Goal: Task Accomplishment & Management: Use online tool/utility

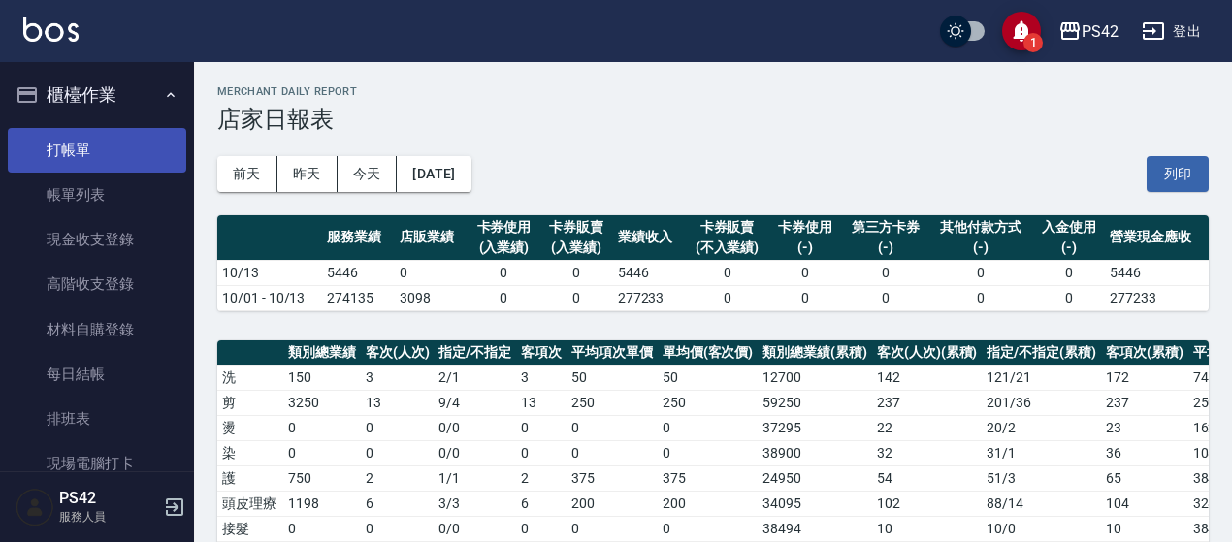
click at [107, 143] on link "打帳單" at bounding box center [97, 150] width 179 height 45
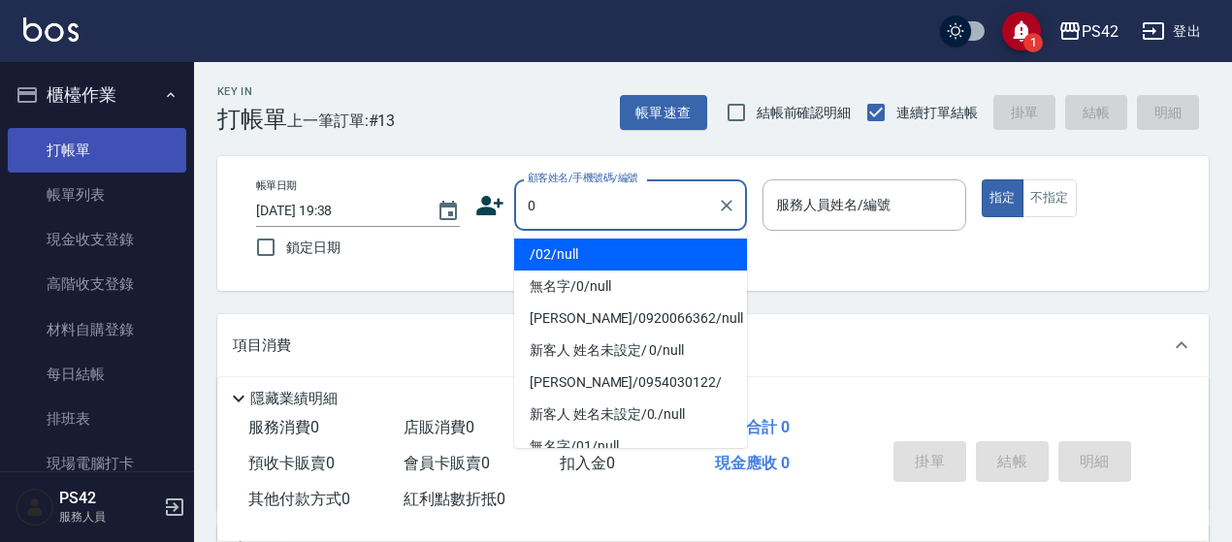
type input "0"
type input "."
type input "/02/null"
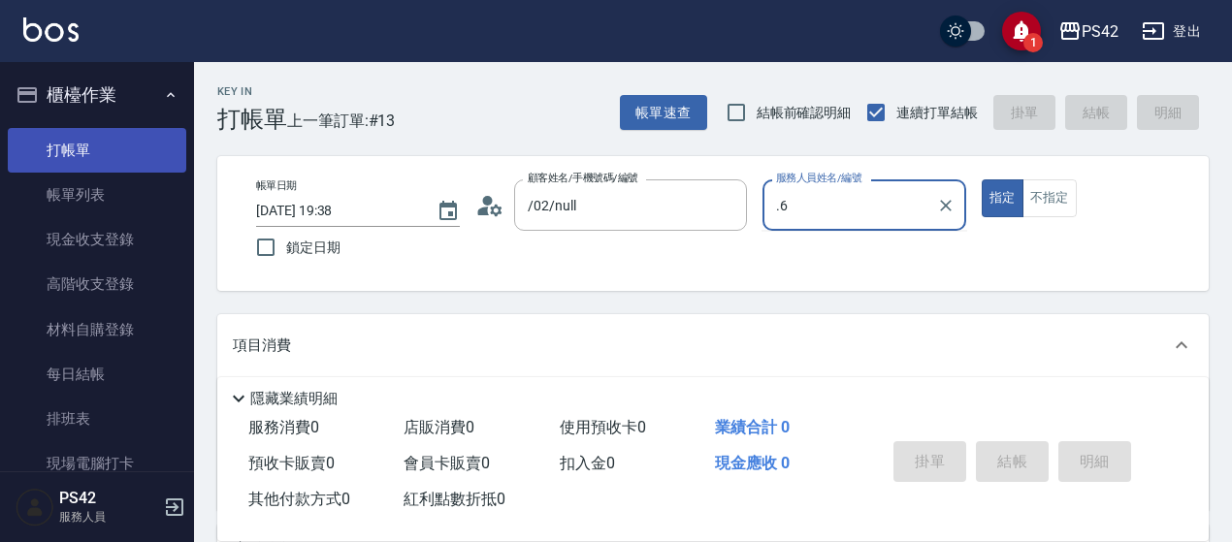
type input ".6"
click at [982, 179] on button "指定" at bounding box center [1003, 198] width 42 height 38
type button "true"
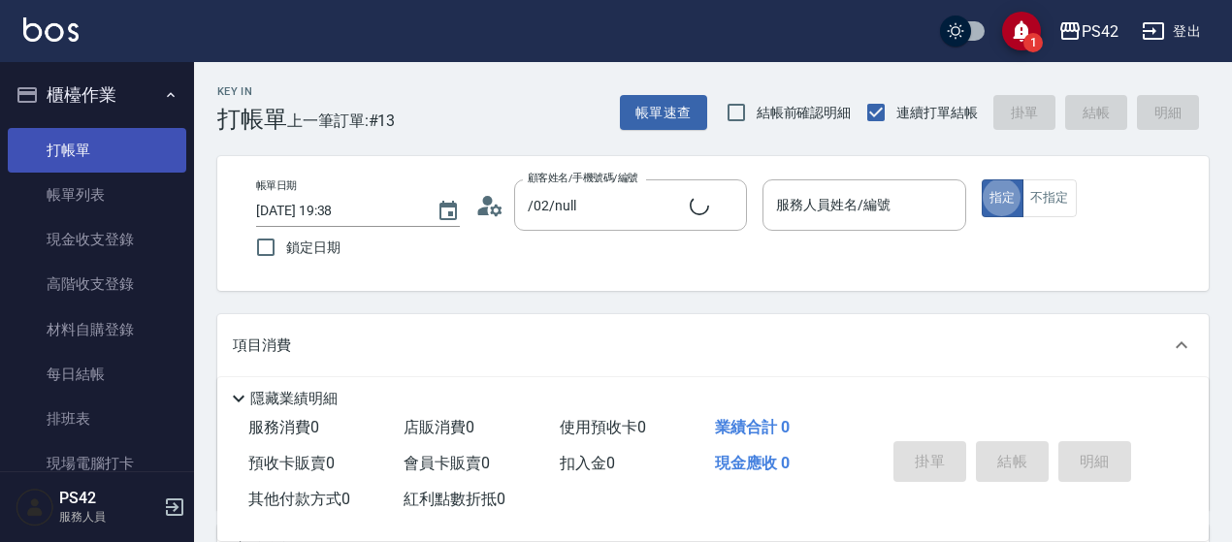
type input "無名字/0/null"
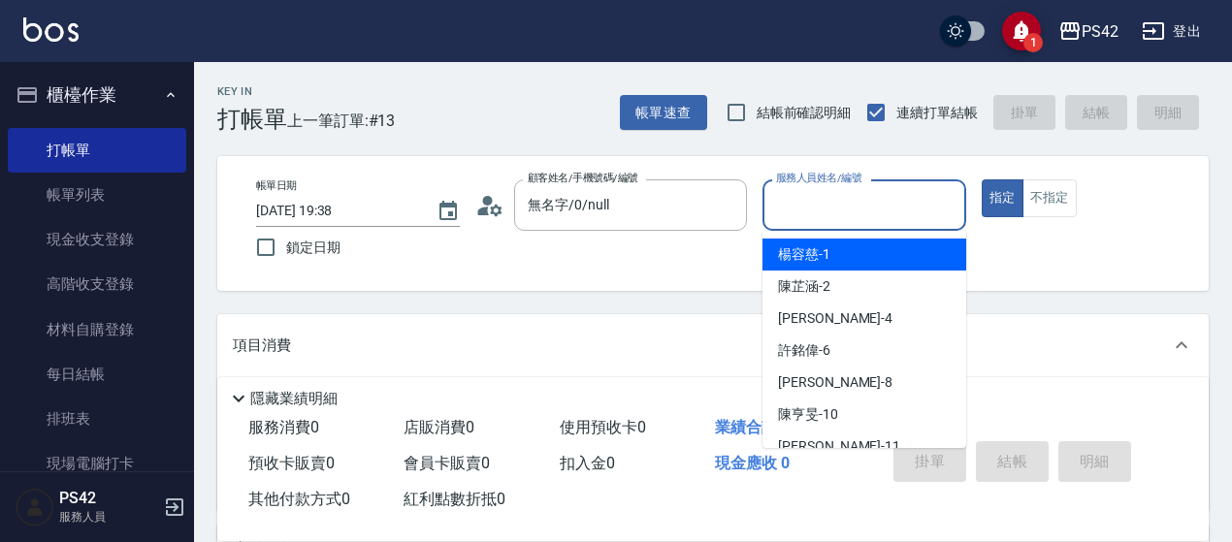
click at [872, 205] on input "服務人員姓名/編號" at bounding box center [864, 205] width 186 height 34
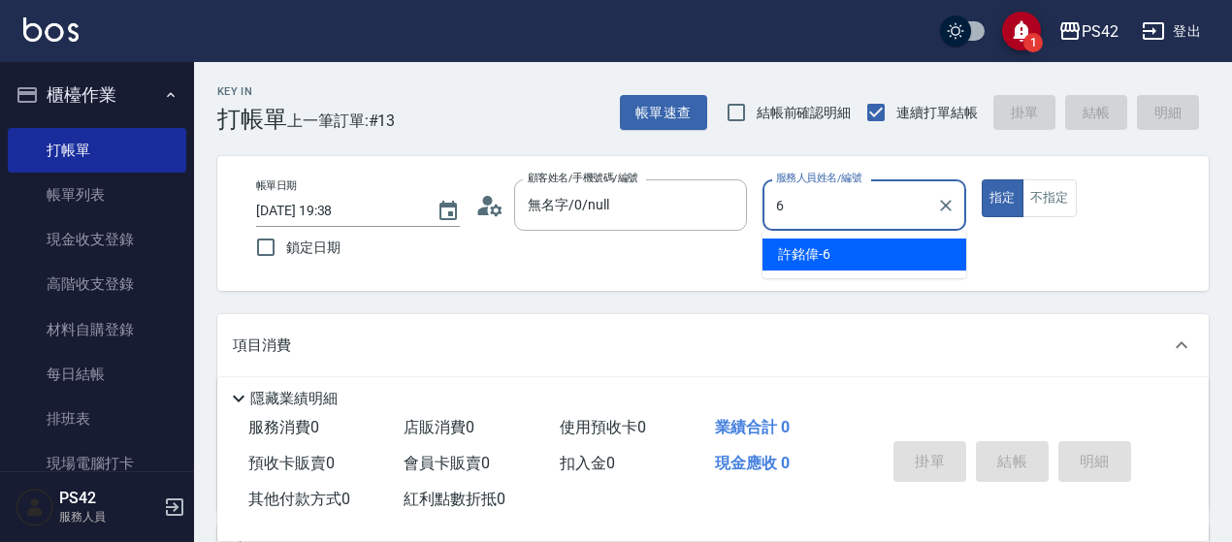
type input "[PERSON_NAME]-6"
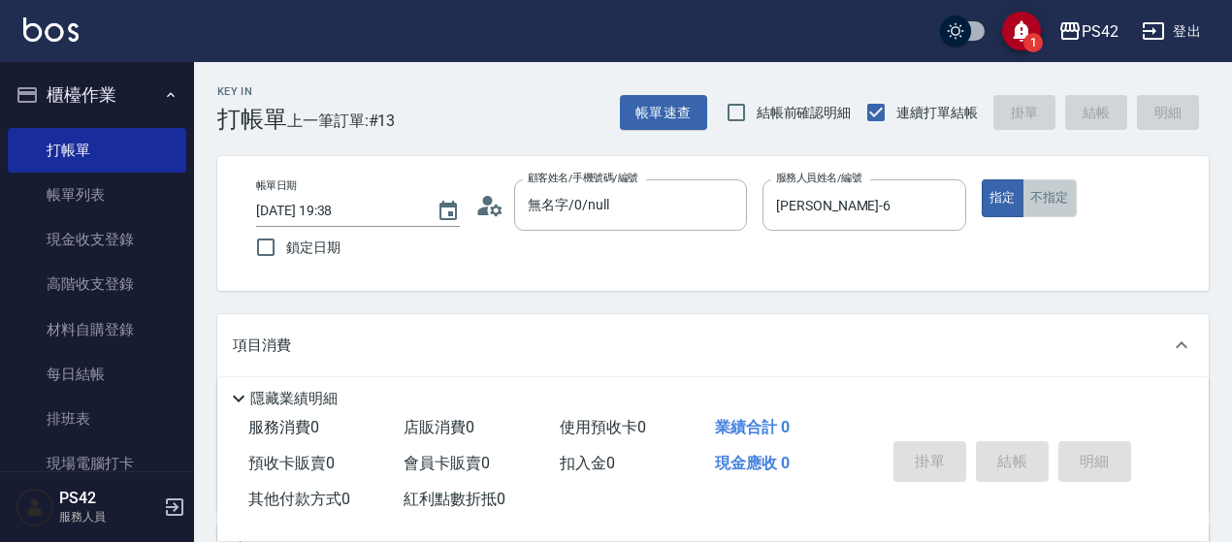
drag, startPoint x: 1070, startPoint y: 202, endPoint x: 1052, endPoint y: 205, distance: 18.7
click at [1065, 202] on button "不指定" at bounding box center [1050, 198] width 54 height 38
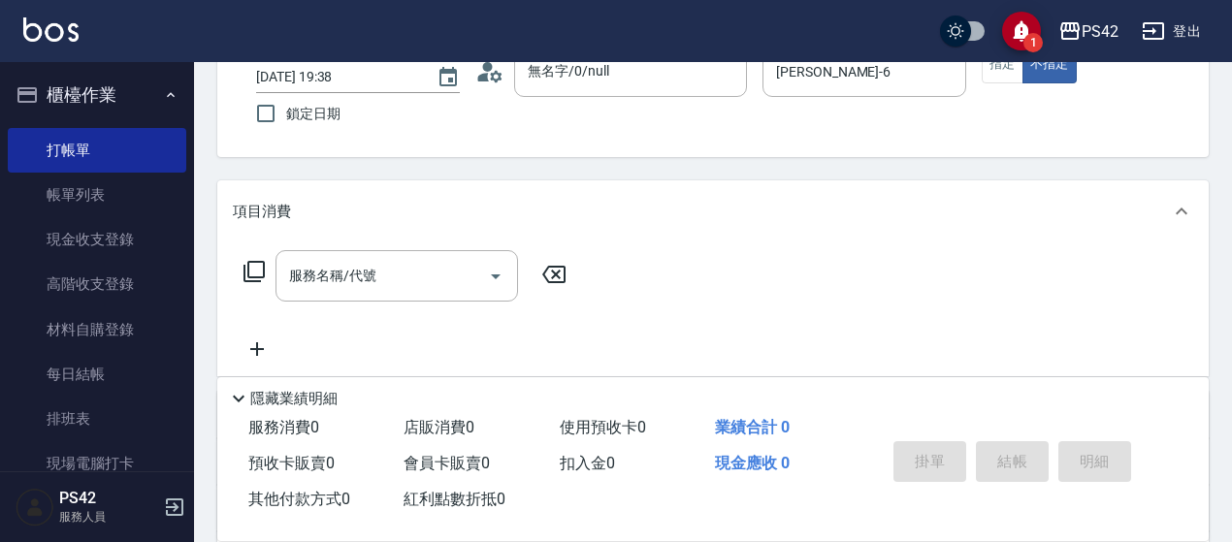
scroll to position [194, 0]
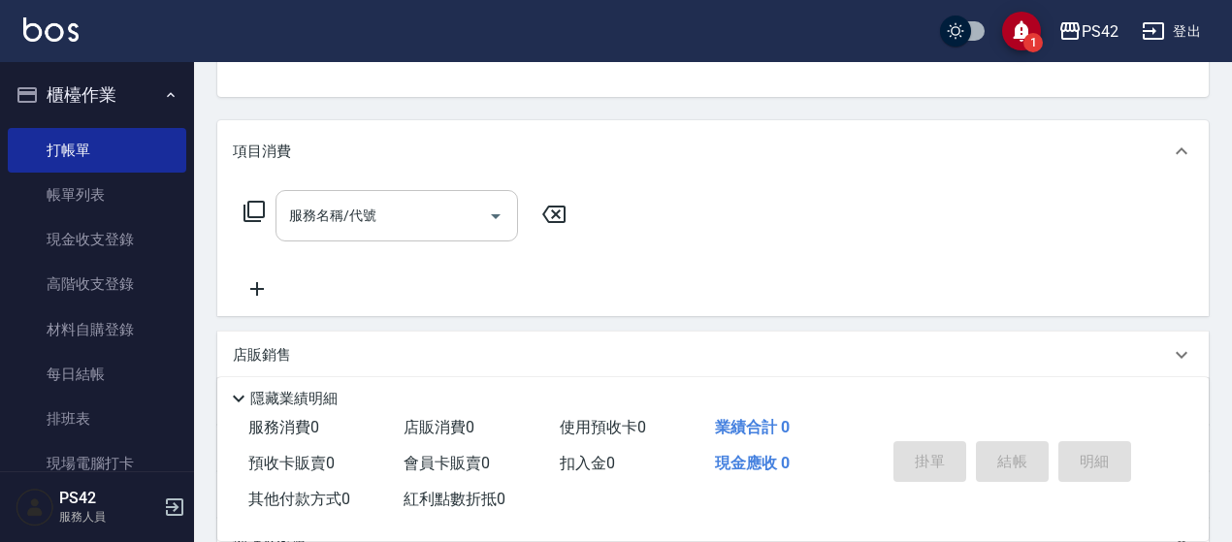
click at [352, 229] on input "服務名稱/代號" at bounding box center [382, 216] width 196 height 34
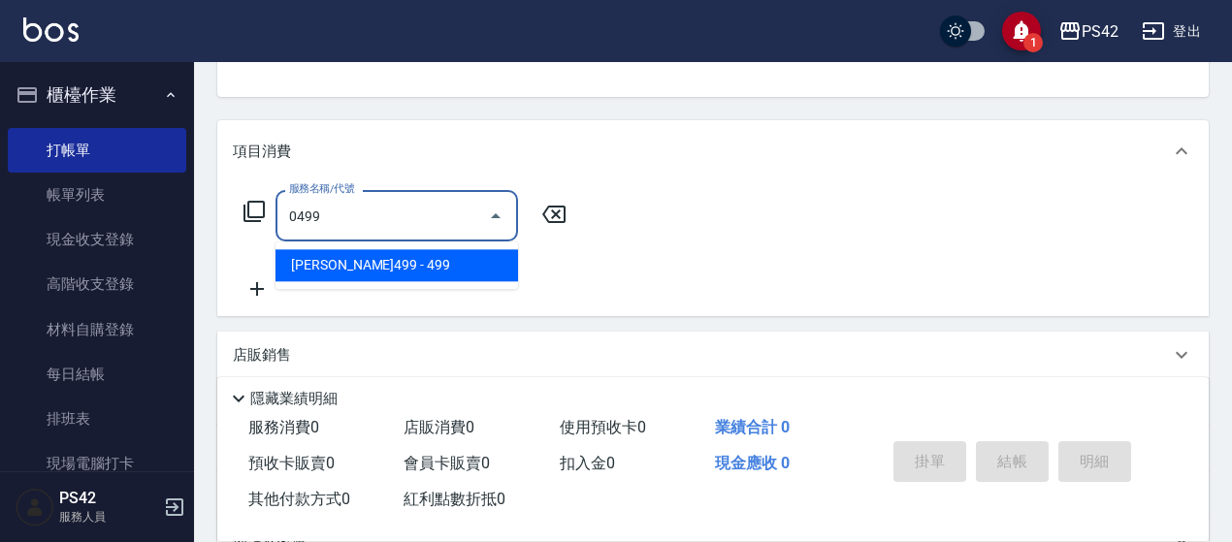
type input "[PERSON_NAME]499(0499)"
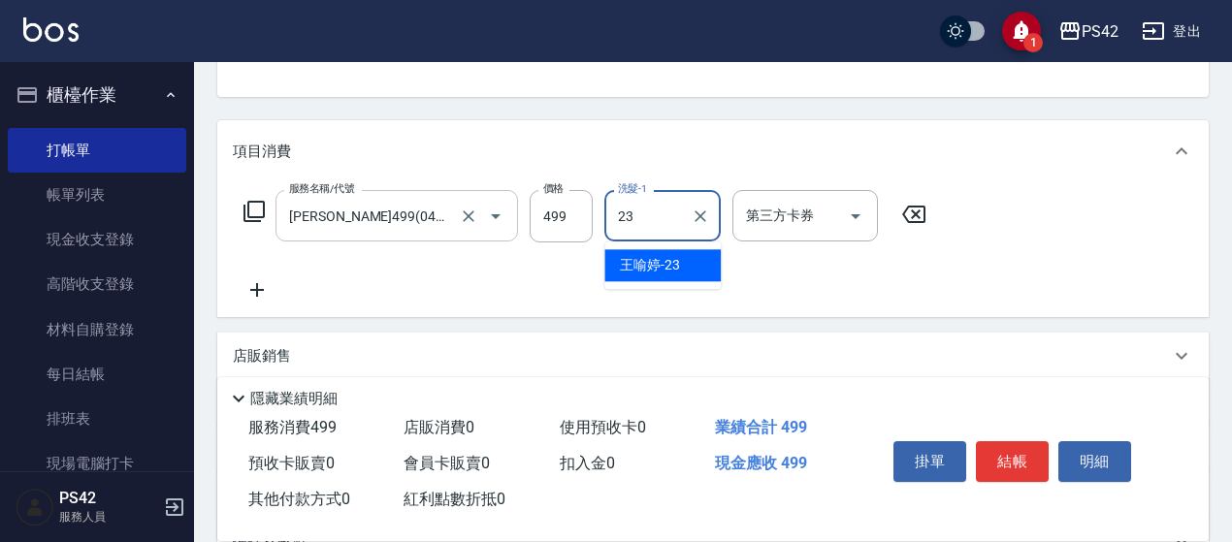
type input "[PERSON_NAME]-23"
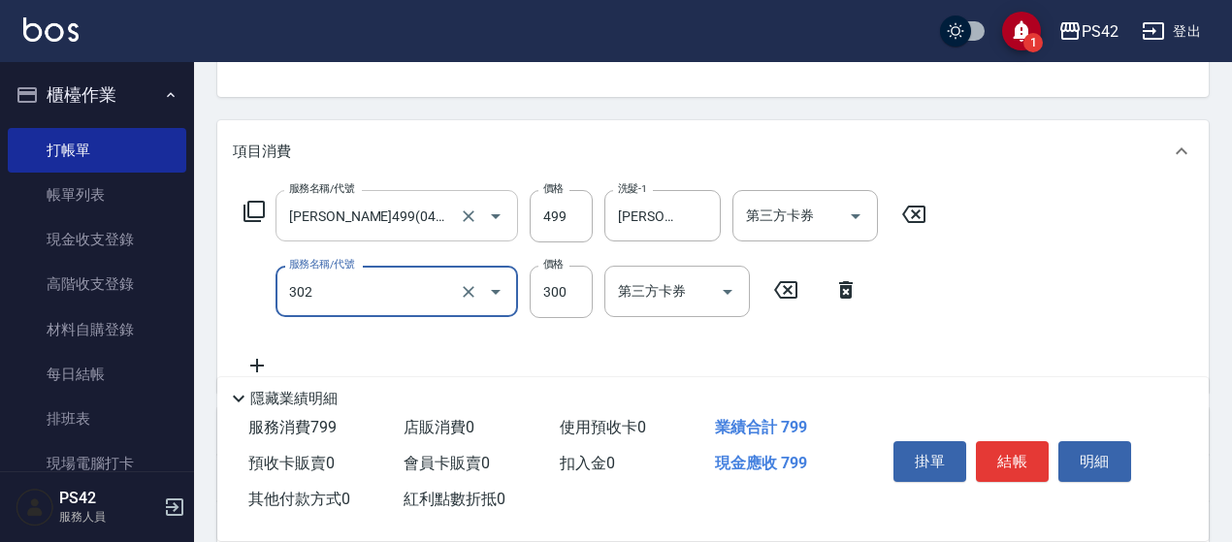
type input "剪髮(302)"
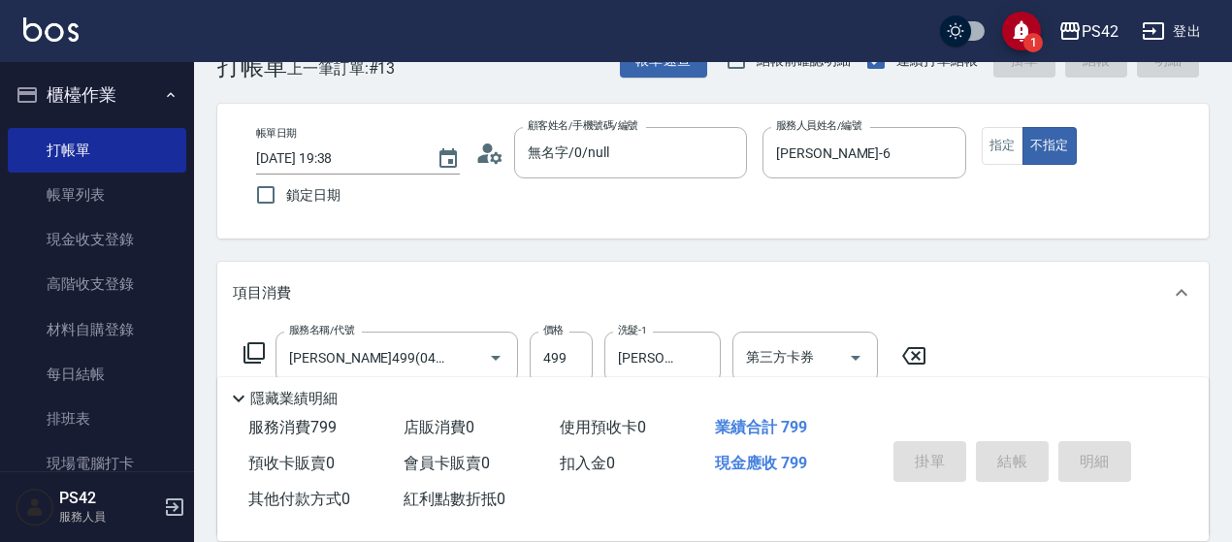
scroll to position [0, 0]
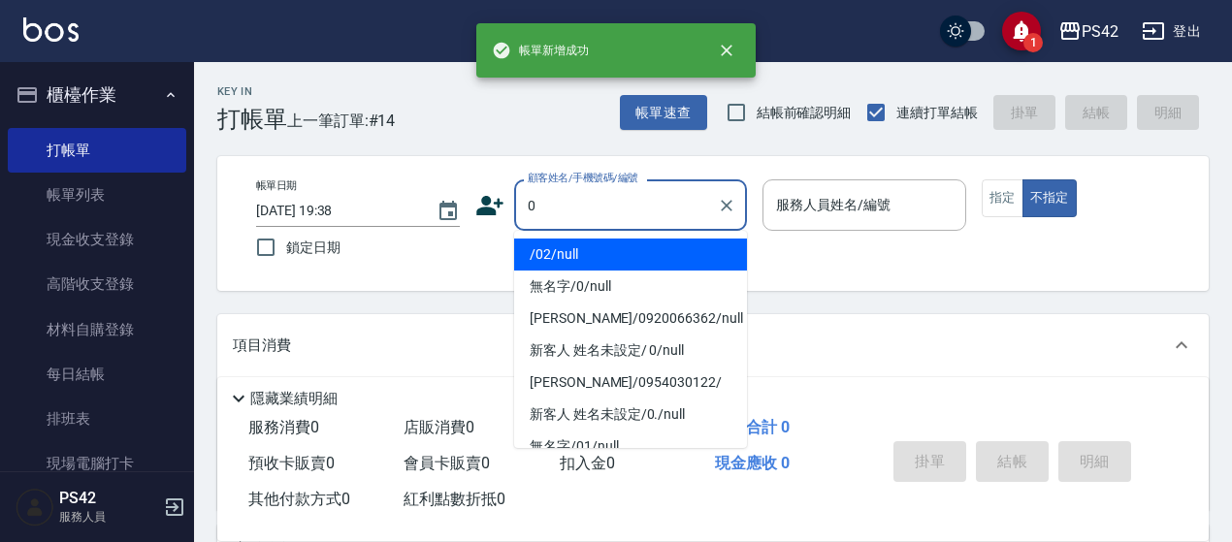
type input "/02/null"
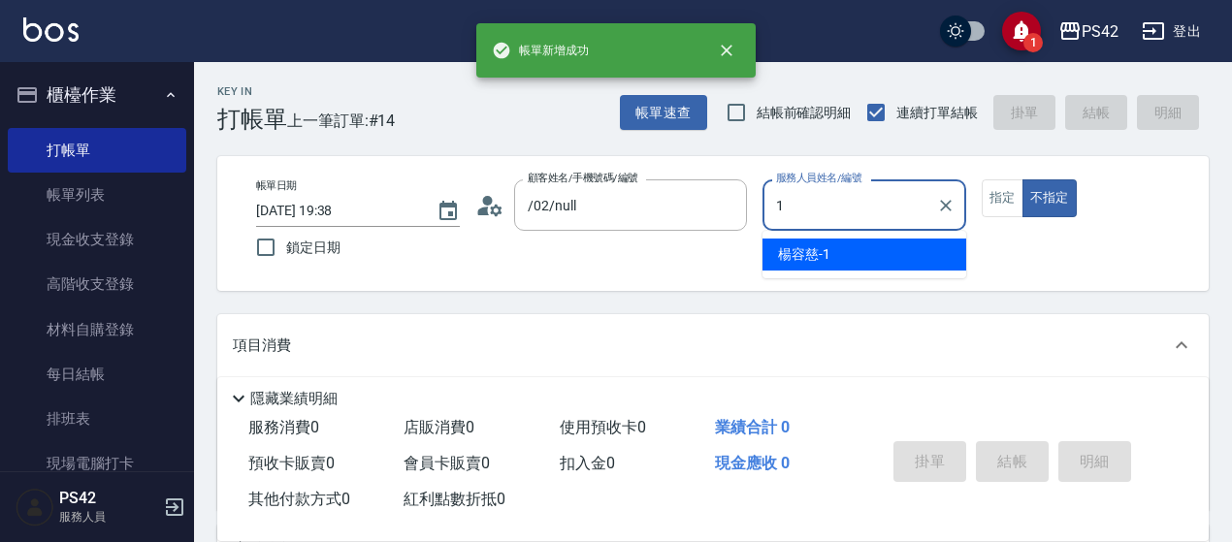
type input "[PERSON_NAME]-1"
type button "false"
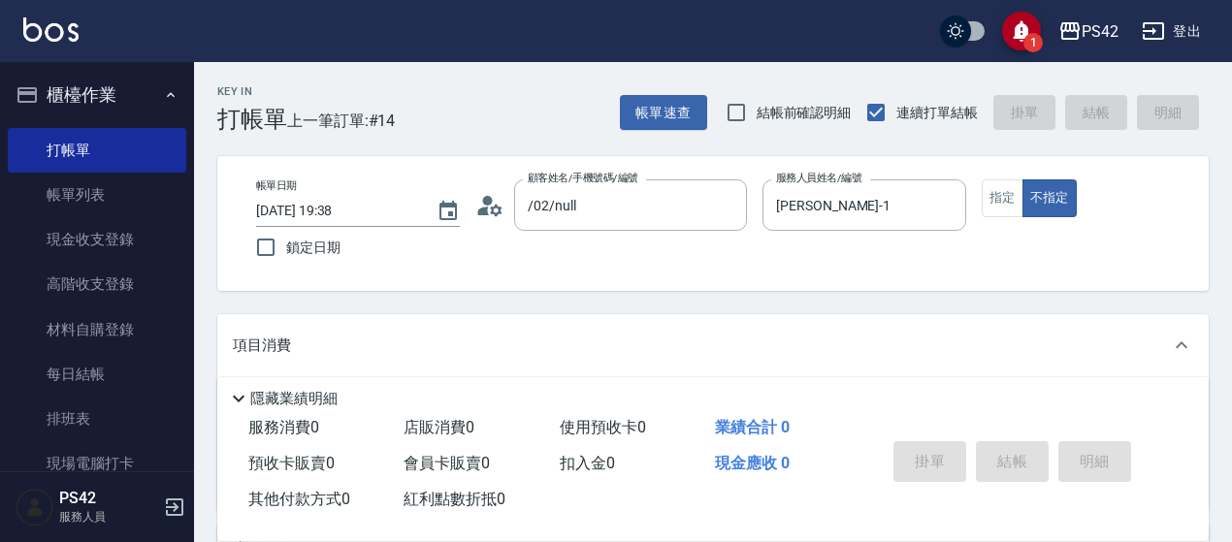
scroll to position [97, 0]
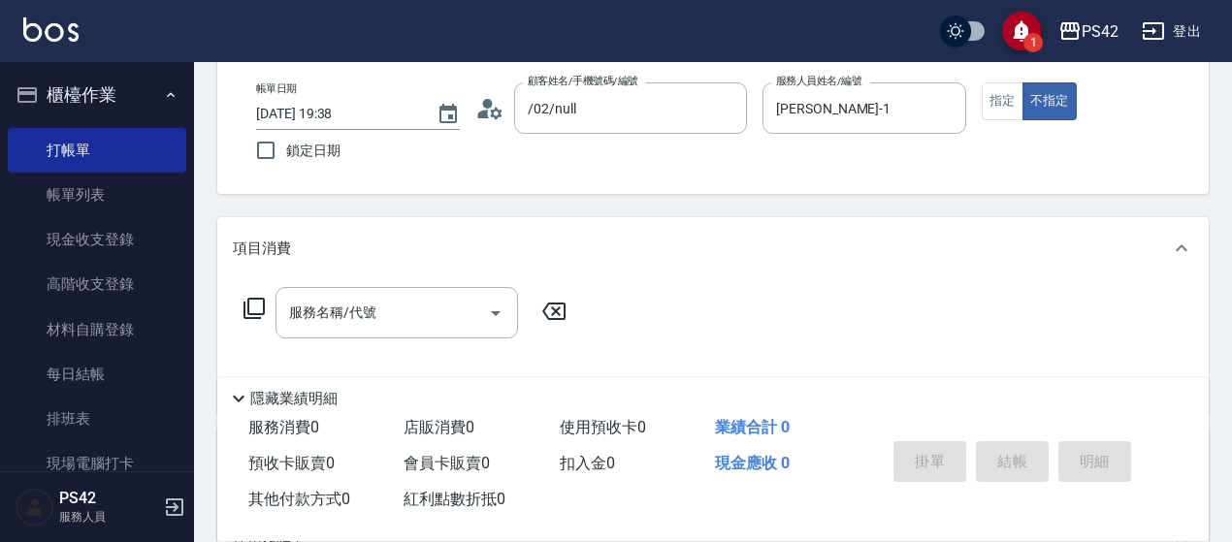
click at [387, 275] on div "項目消費" at bounding box center [713, 248] width 992 height 62
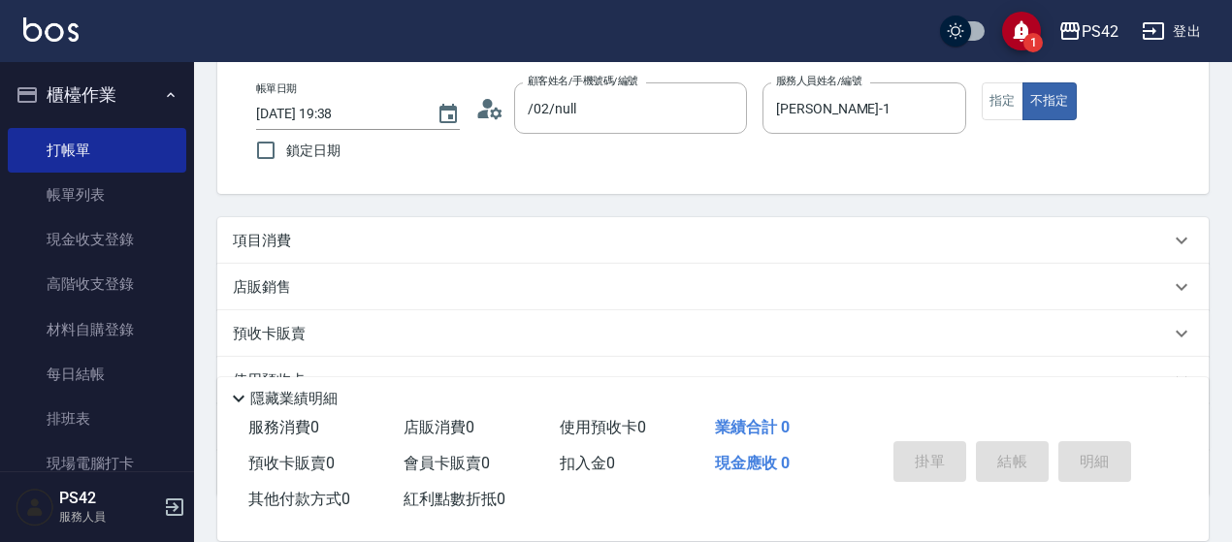
drag, startPoint x: 370, startPoint y: 215, endPoint x: 368, endPoint y: 230, distance: 14.7
click at [369, 219] on div "Key In 打帳單 上一筆訂單:#14 帳單速查 結帳前確認明細 連續打單結帳 掛單 結帳 明細 帳單日期 [DATE] 19:38 鎖定日期 顧客姓名/手…" at bounding box center [713, 323] width 1038 height 716
click at [367, 239] on div "項目消費" at bounding box center [701, 241] width 937 height 20
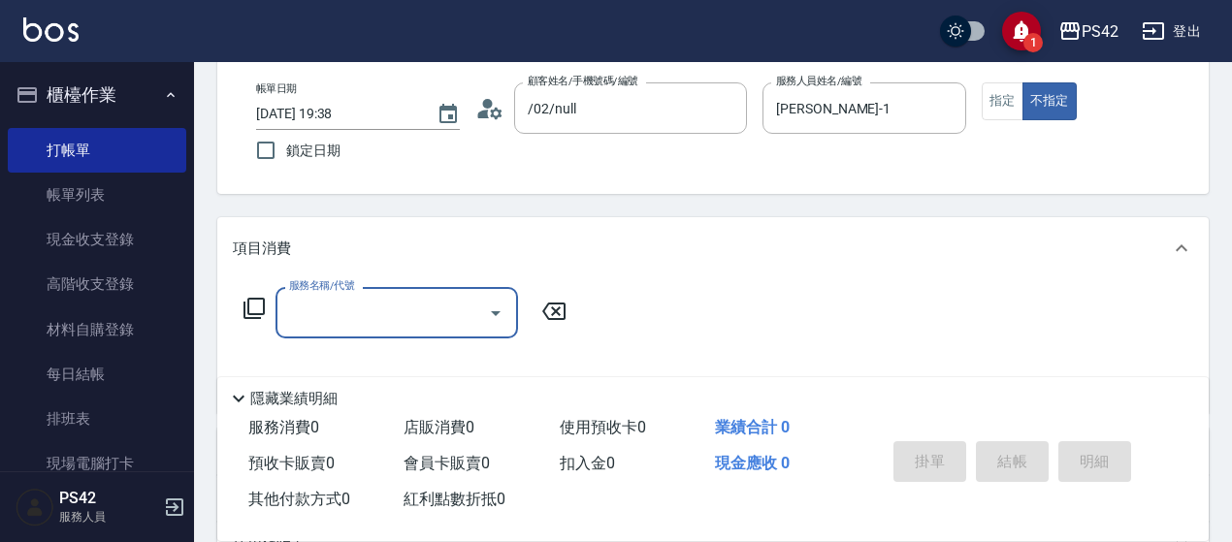
scroll to position [0, 0]
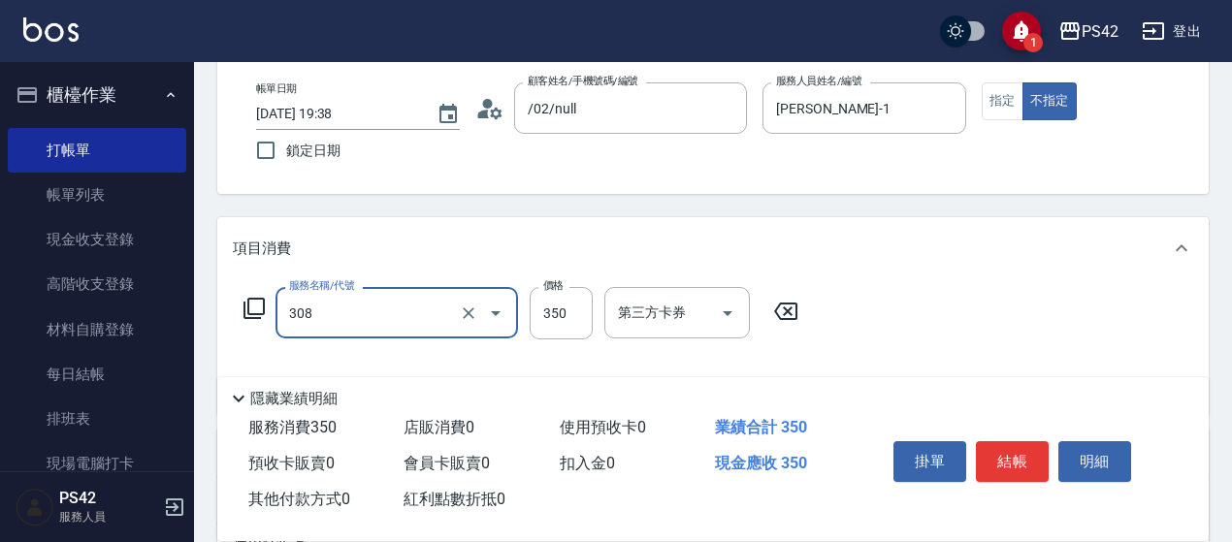
type input "洗+剪(308)"
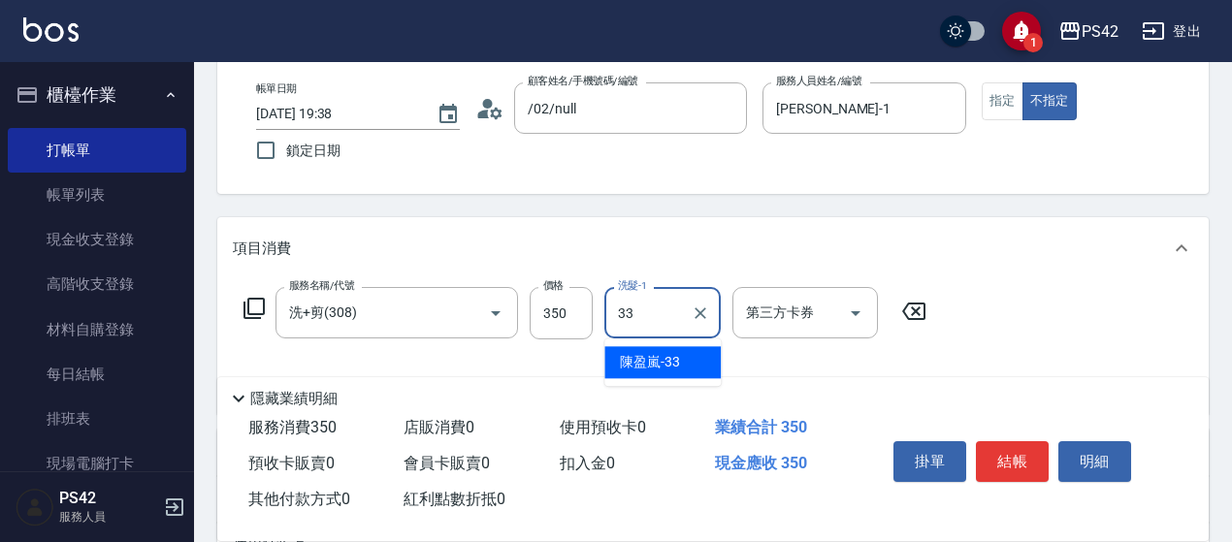
type input "[PERSON_NAME]-33"
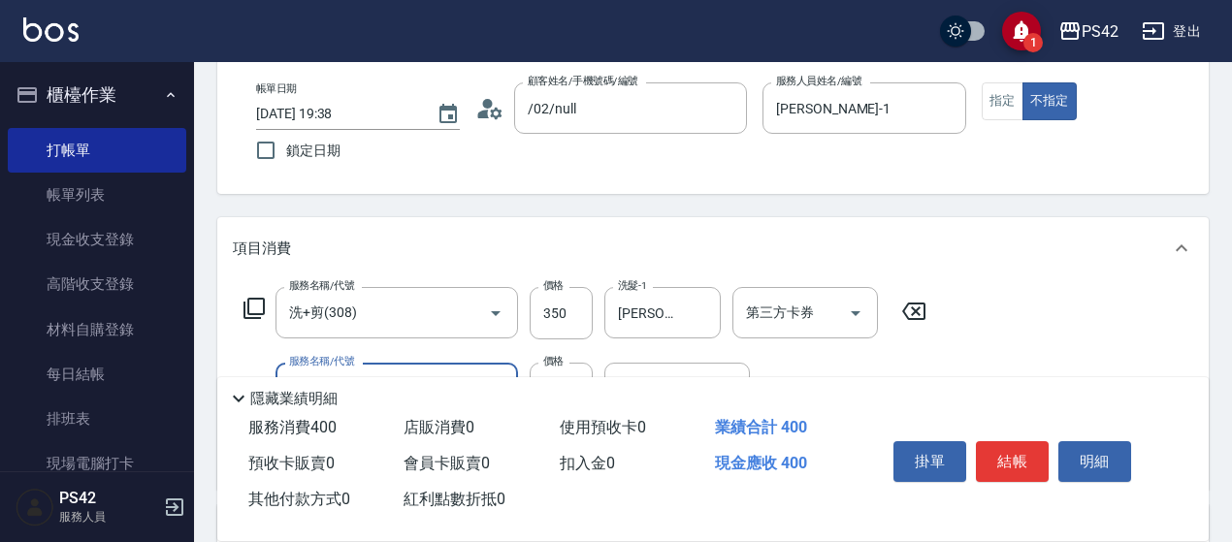
type input "精油50(112)"
type input "[PERSON_NAME]-33"
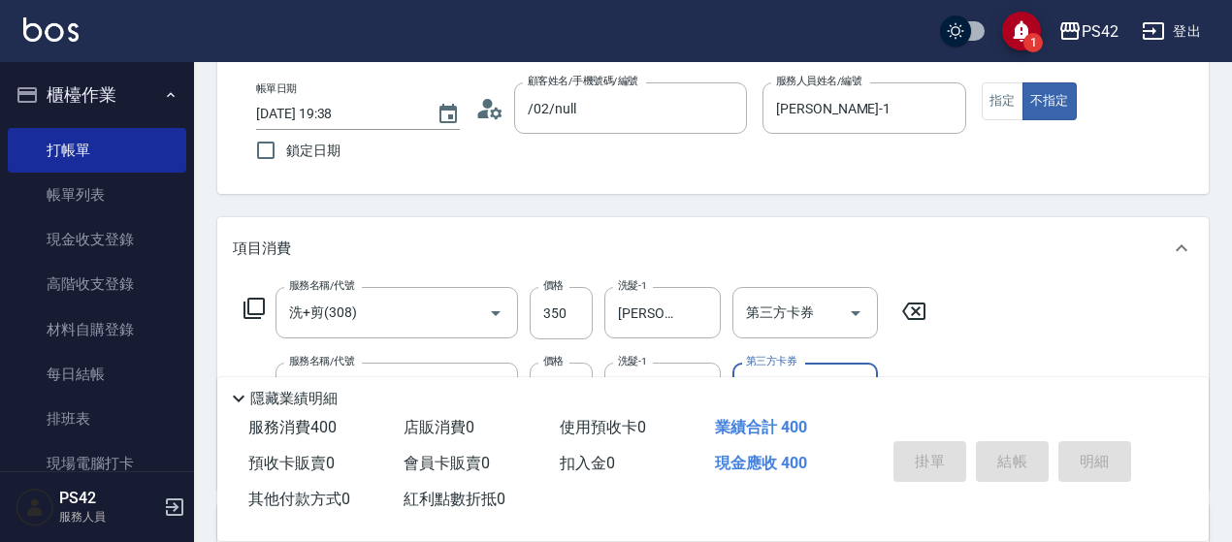
type input "[DATE] 19:39"
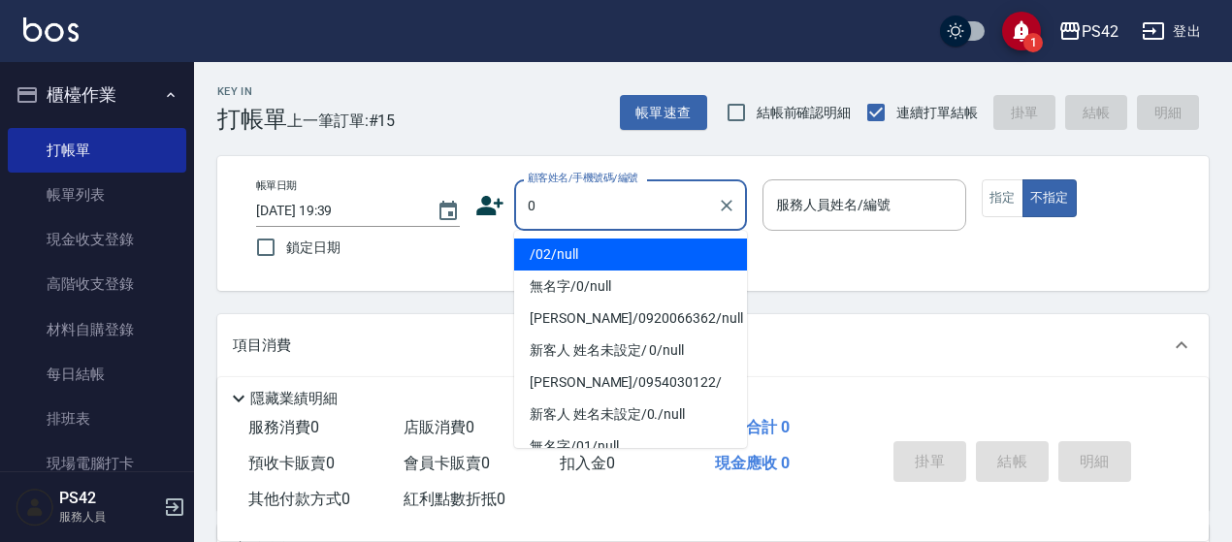
type input "/02/null"
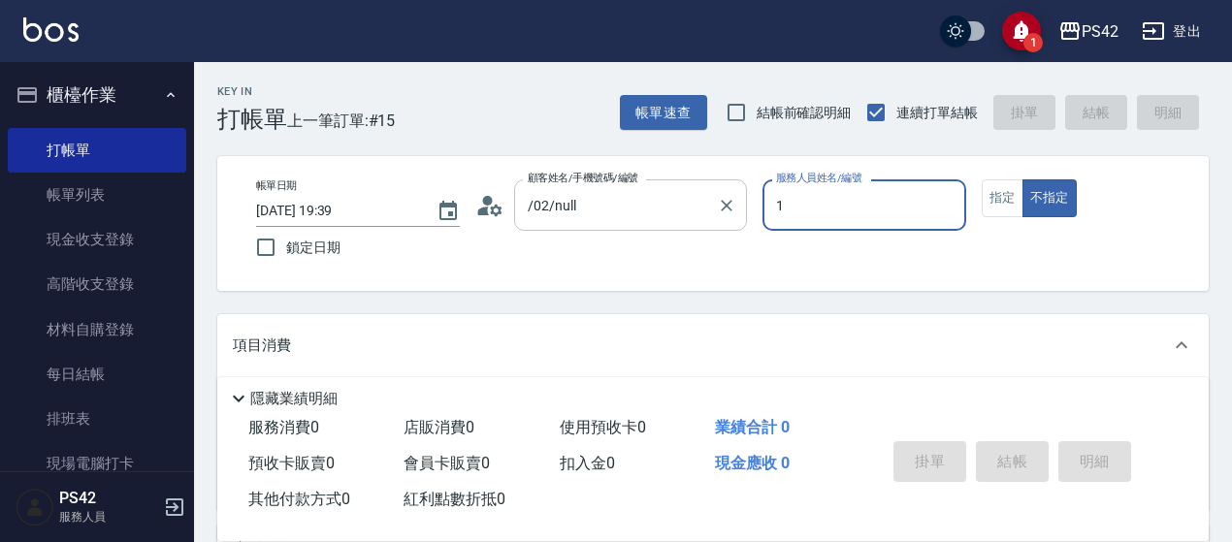
type input "[PERSON_NAME]-1"
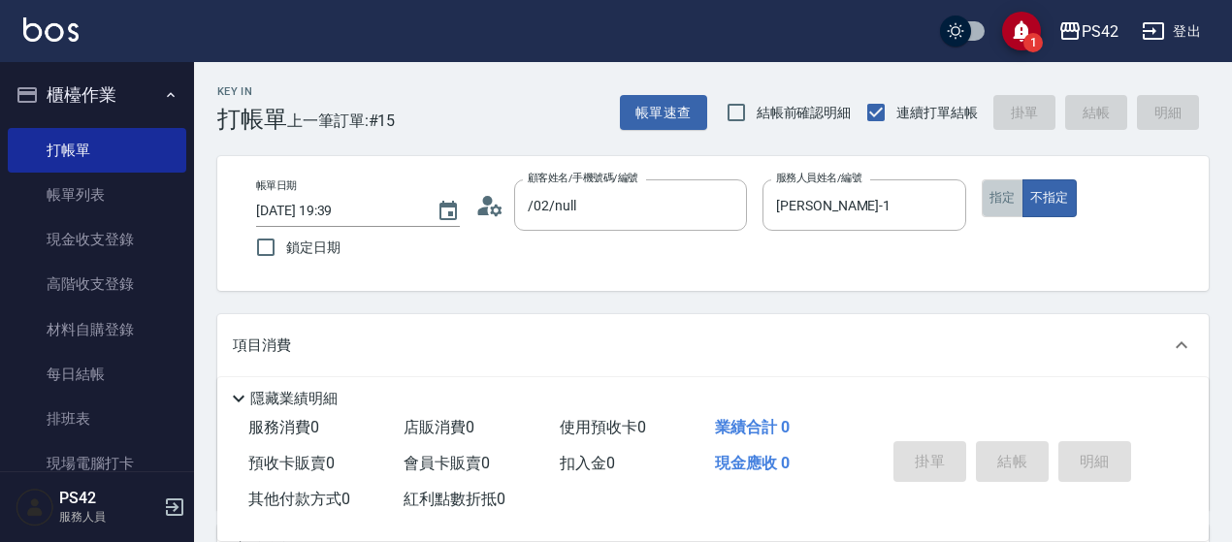
click at [1006, 200] on button "指定" at bounding box center [1003, 198] width 42 height 38
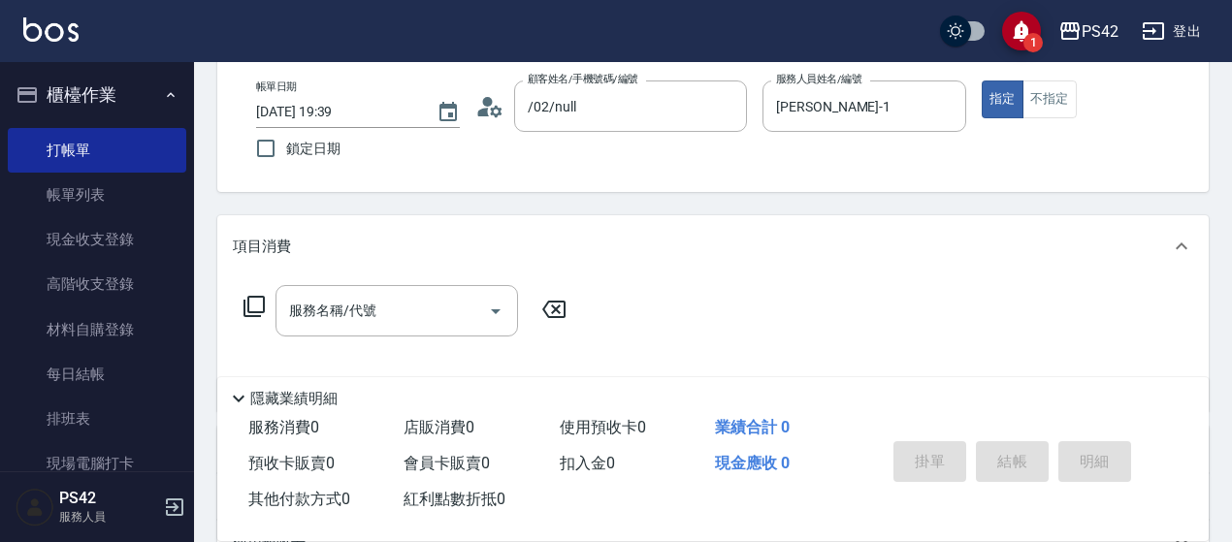
scroll to position [194, 0]
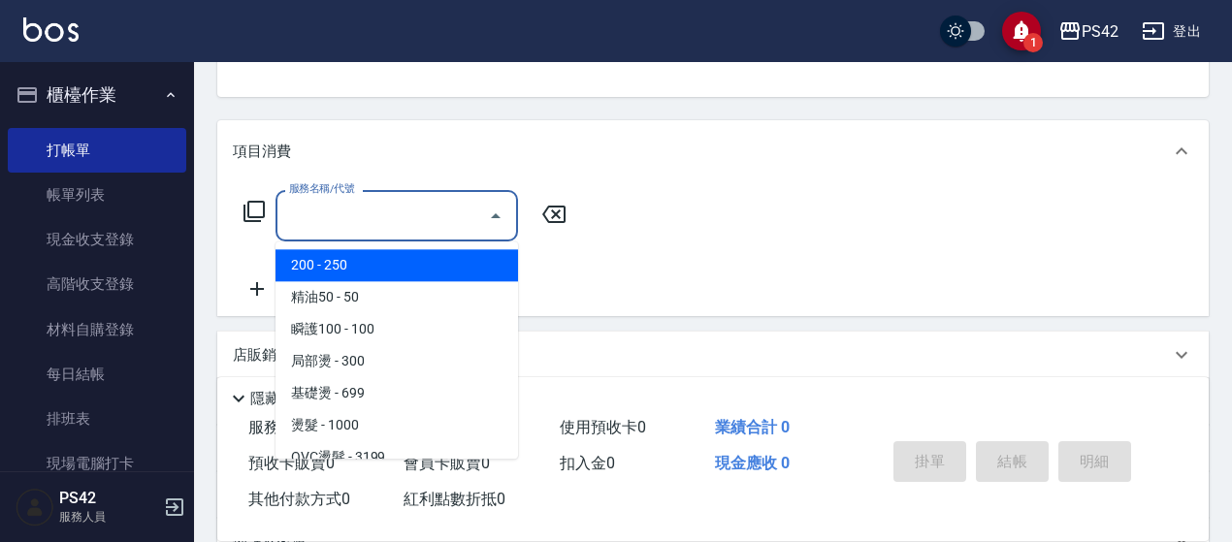
click at [381, 220] on input "服務名稱/代號" at bounding box center [382, 216] width 196 height 34
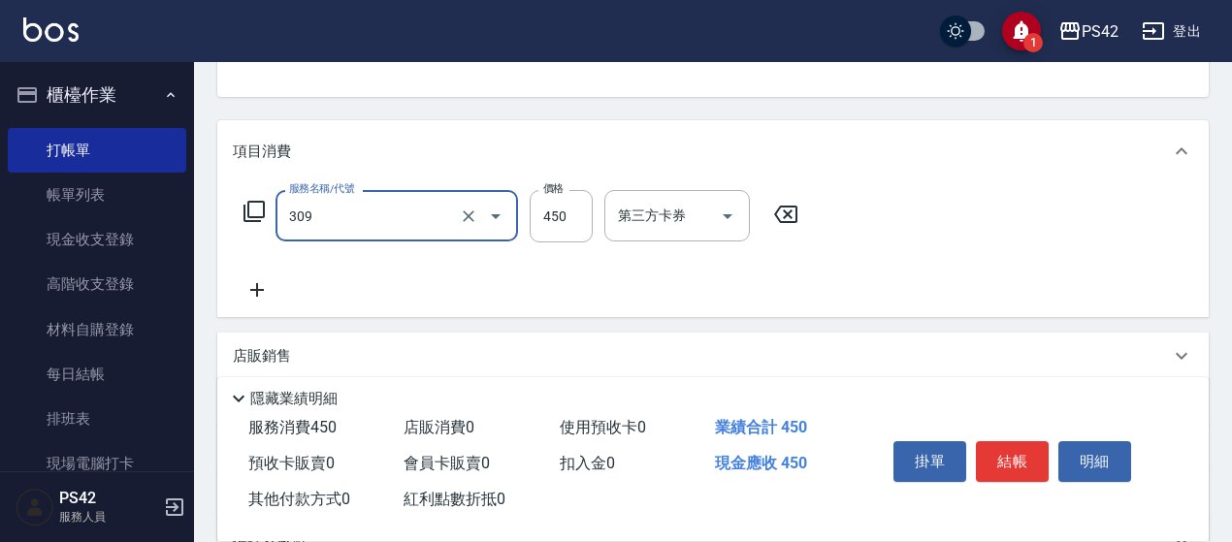
type input "洗+剪(309)"
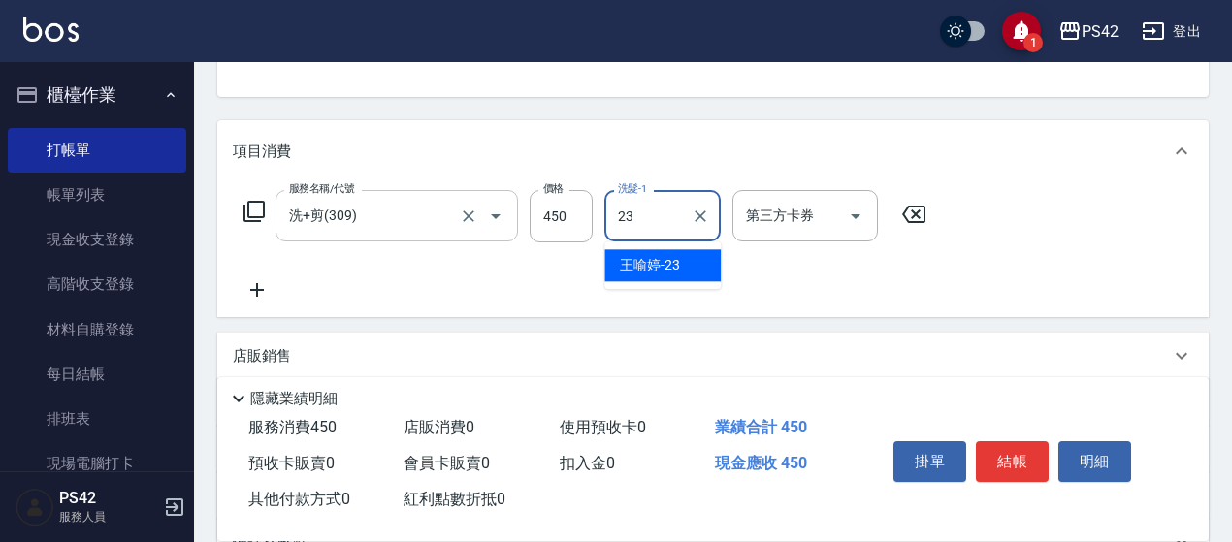
type input "[PERSON_NAME]-23"
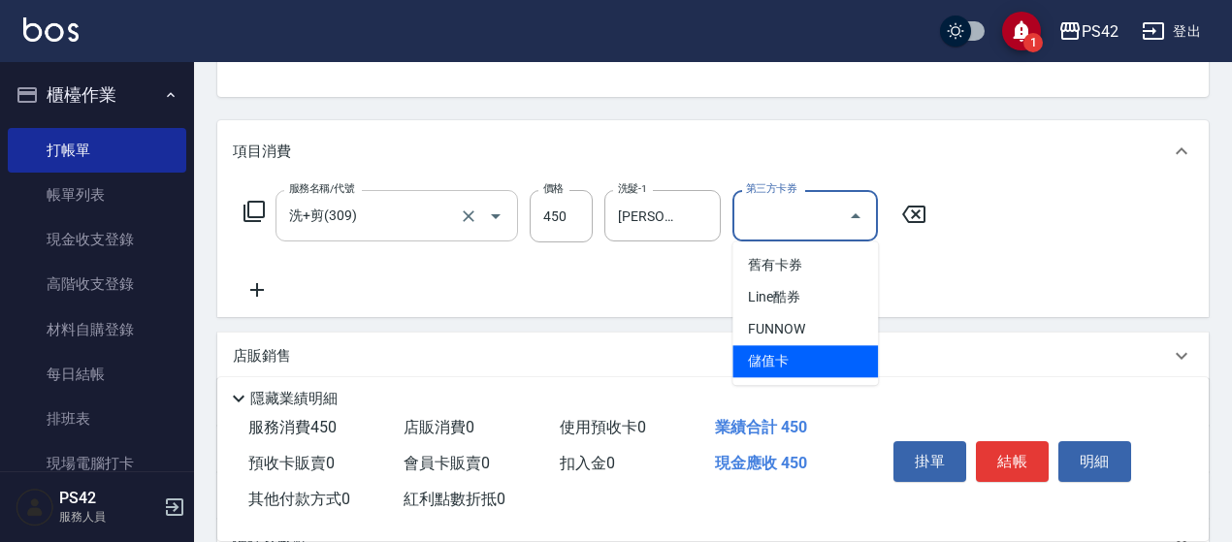
type input "儲值卡"
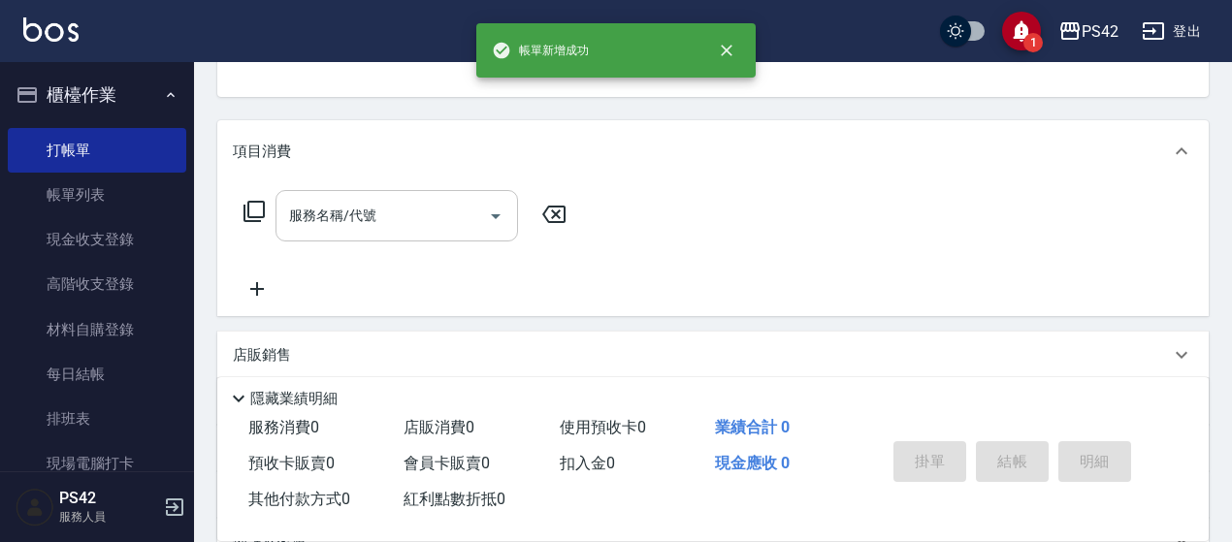
scroll to position [188, 0]
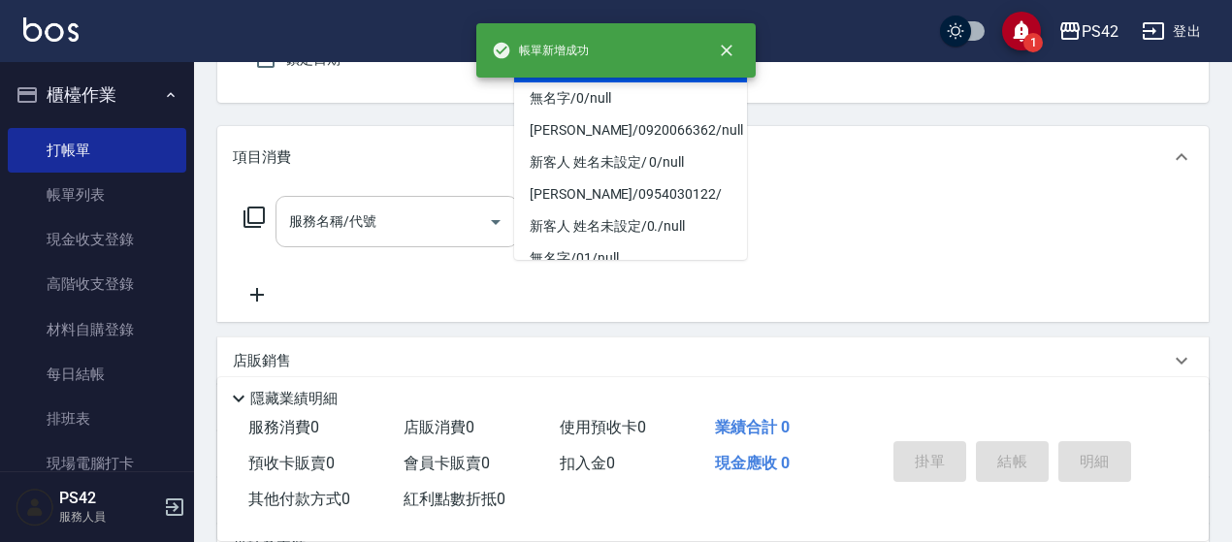
type input "/02/null"
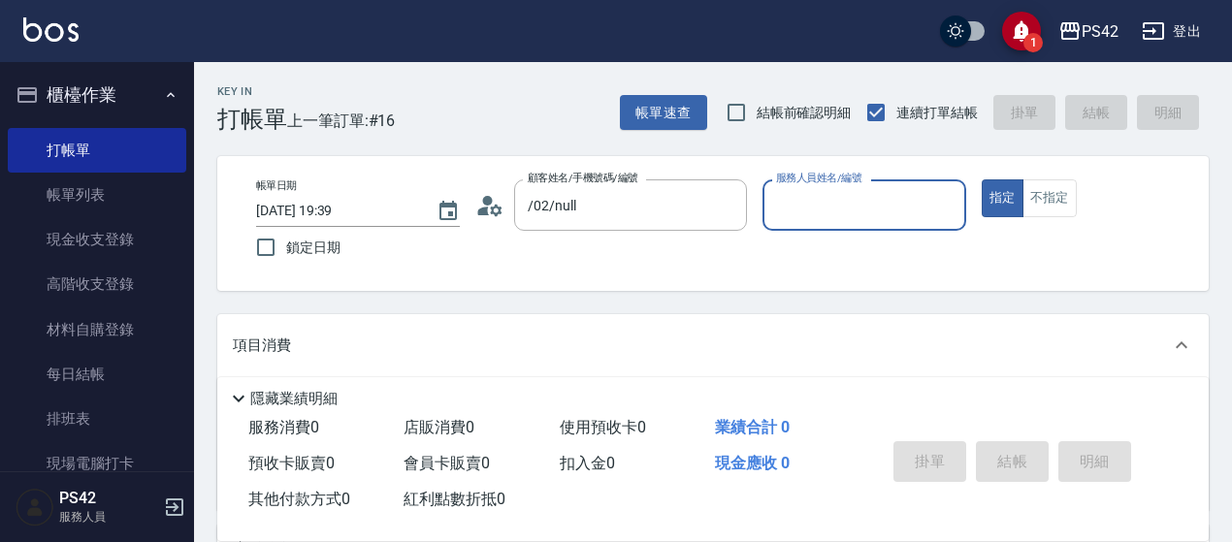
scroll to position [0, 0]
type input "[PERSON_NAME]-1"
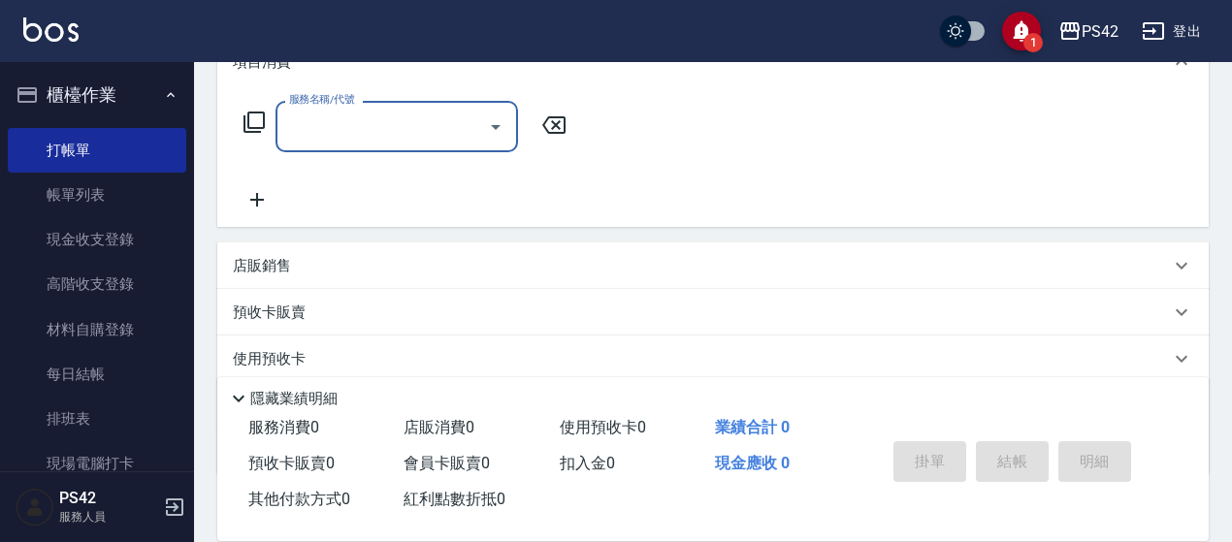
scroll to position [291, 0]
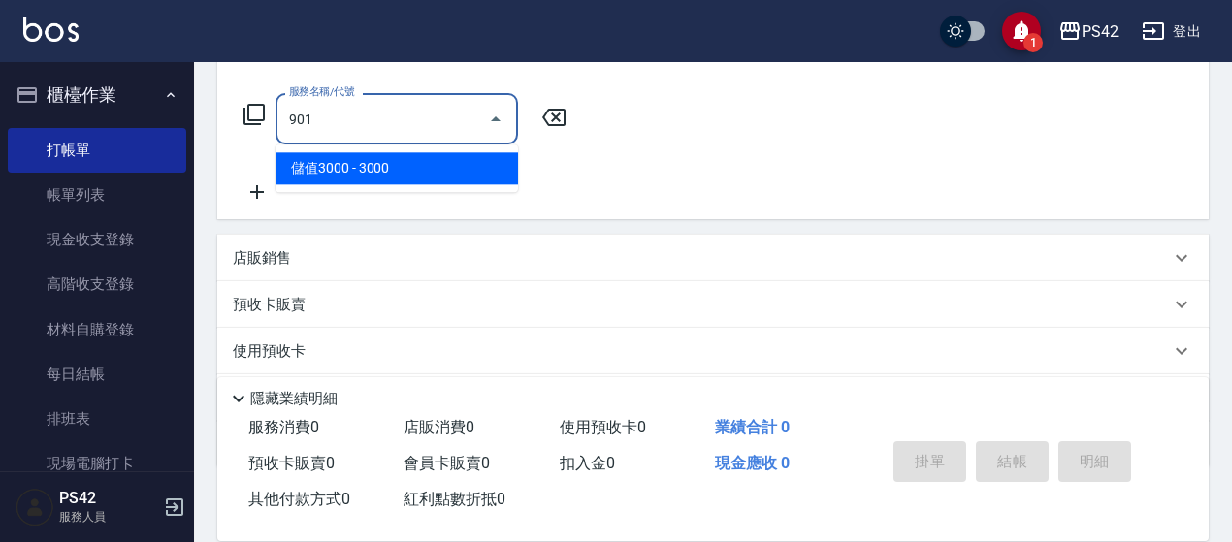
type input "儲值3000(901)"
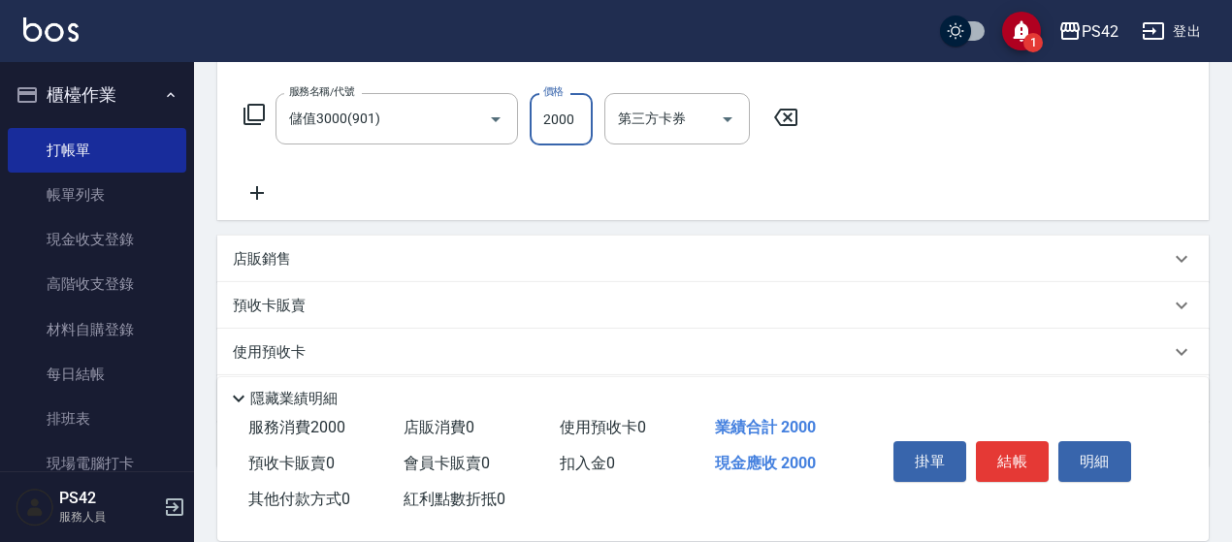
type input "2000"
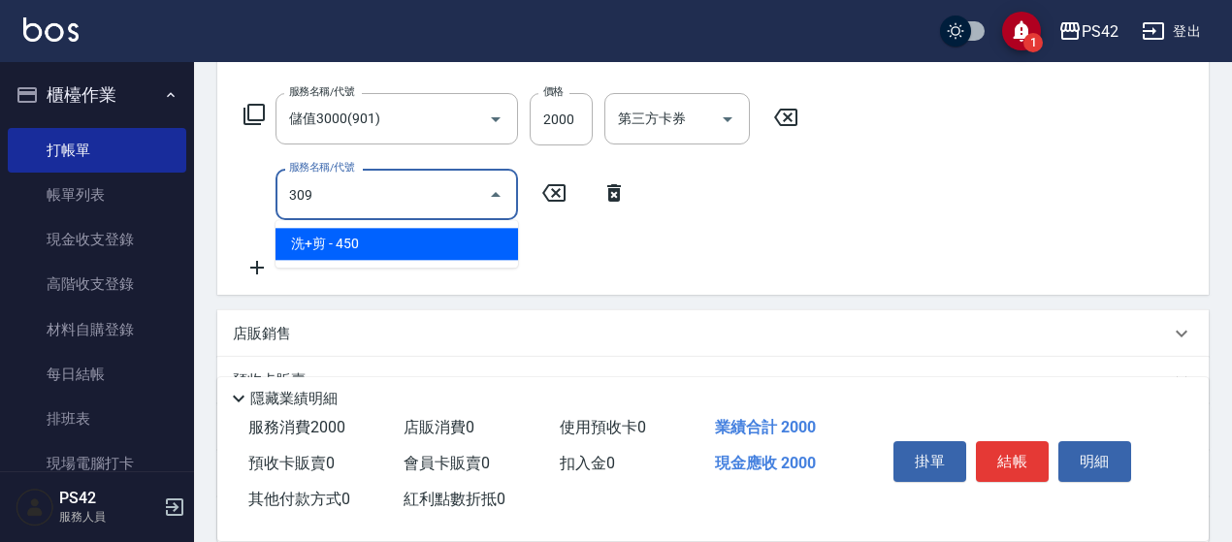
type input "洗+剪(309)"
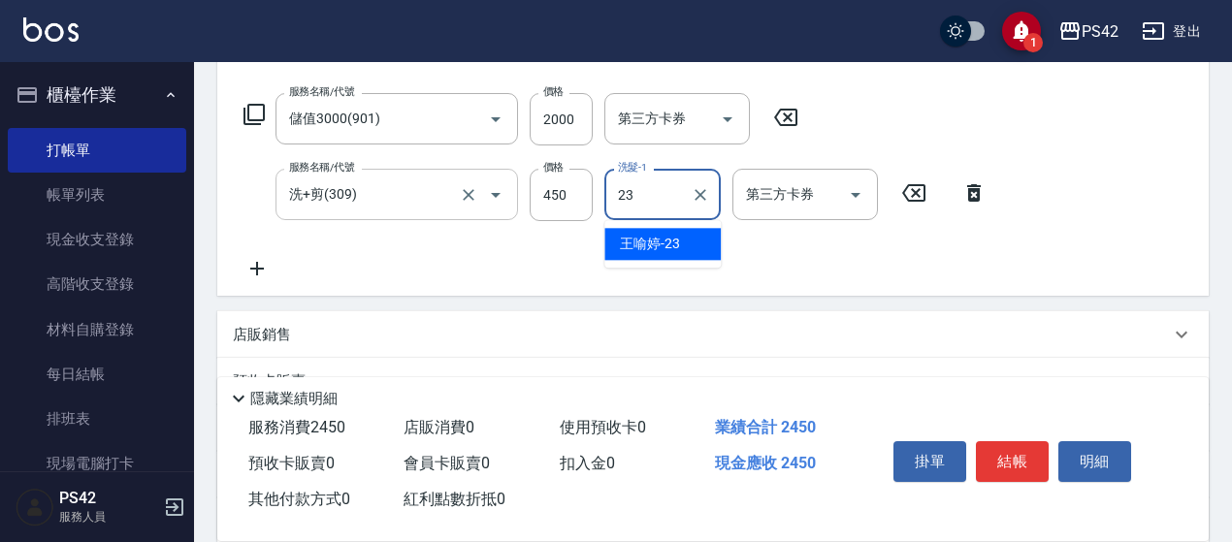
type input "[PERSON_NAME]-23"
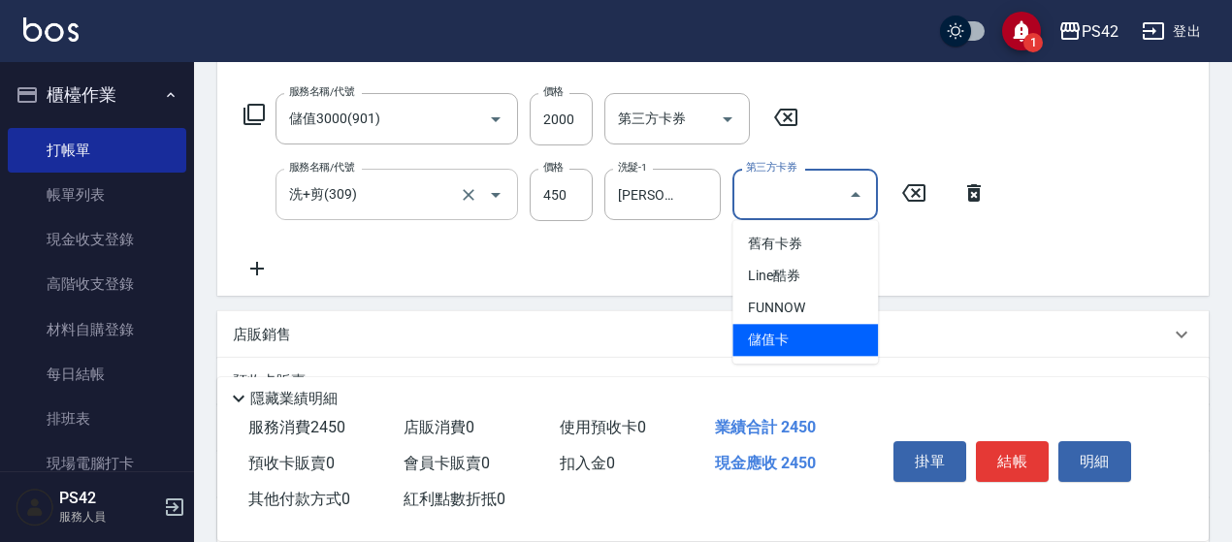
type input "儲值卡"
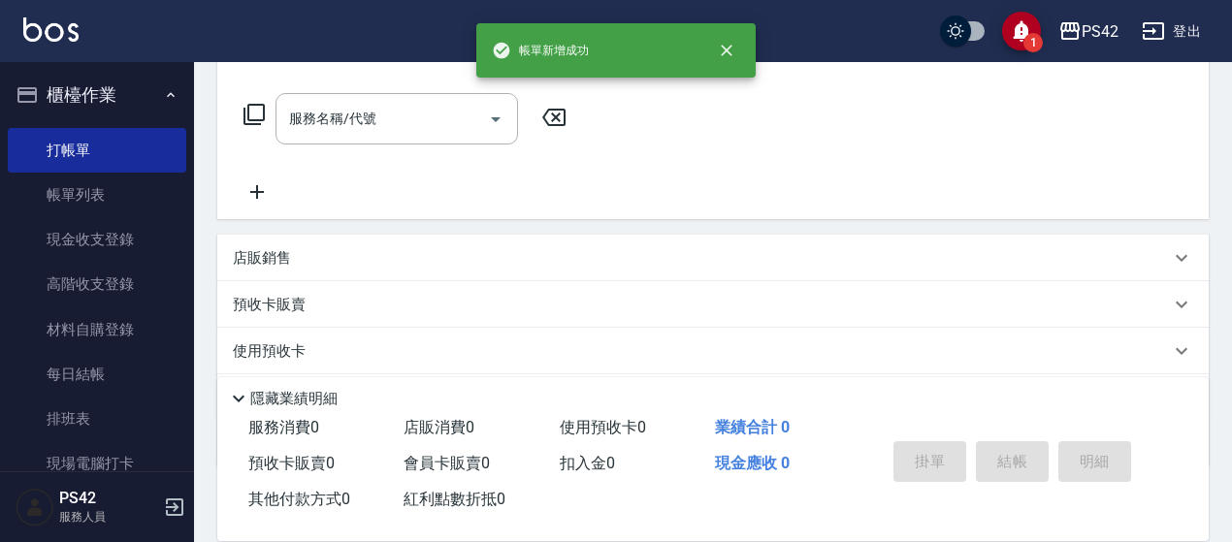
scroll to position [0, 0]
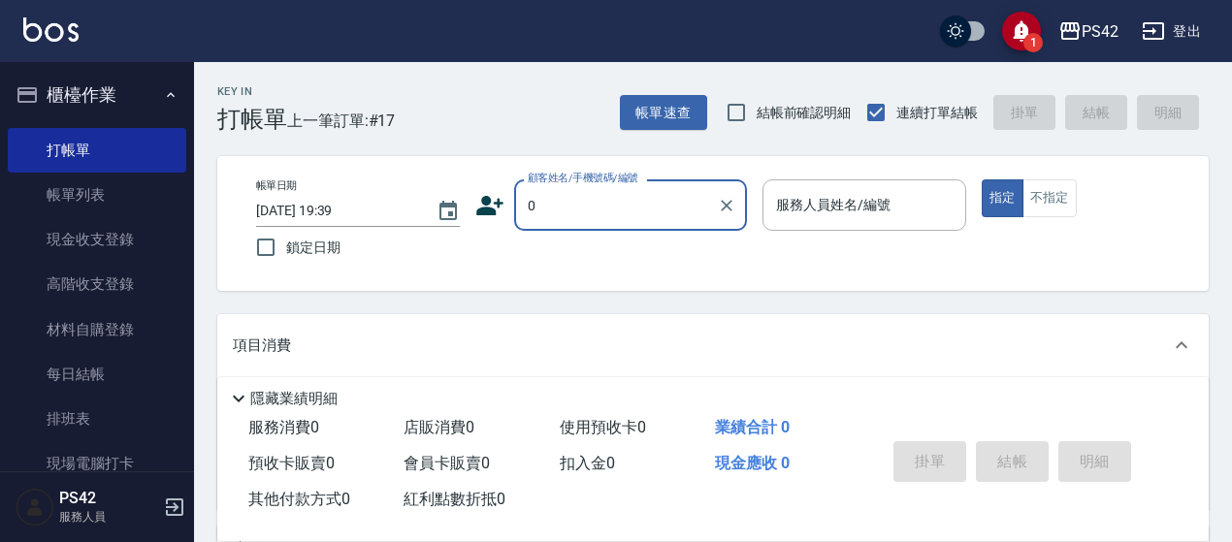
type input "/02/null"
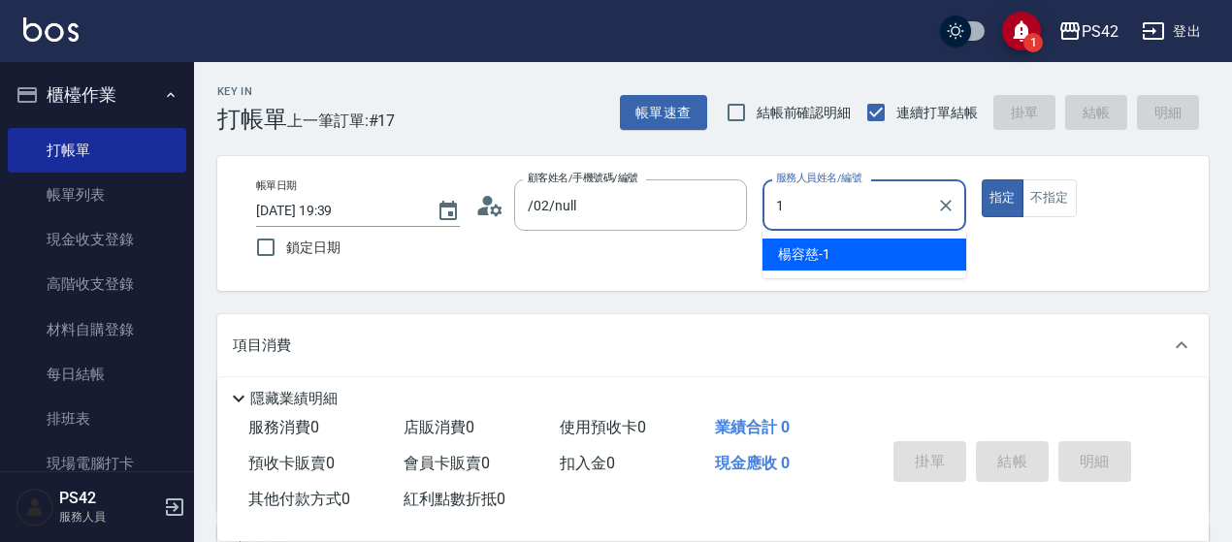
type input "[PERSON_NAME]-1"
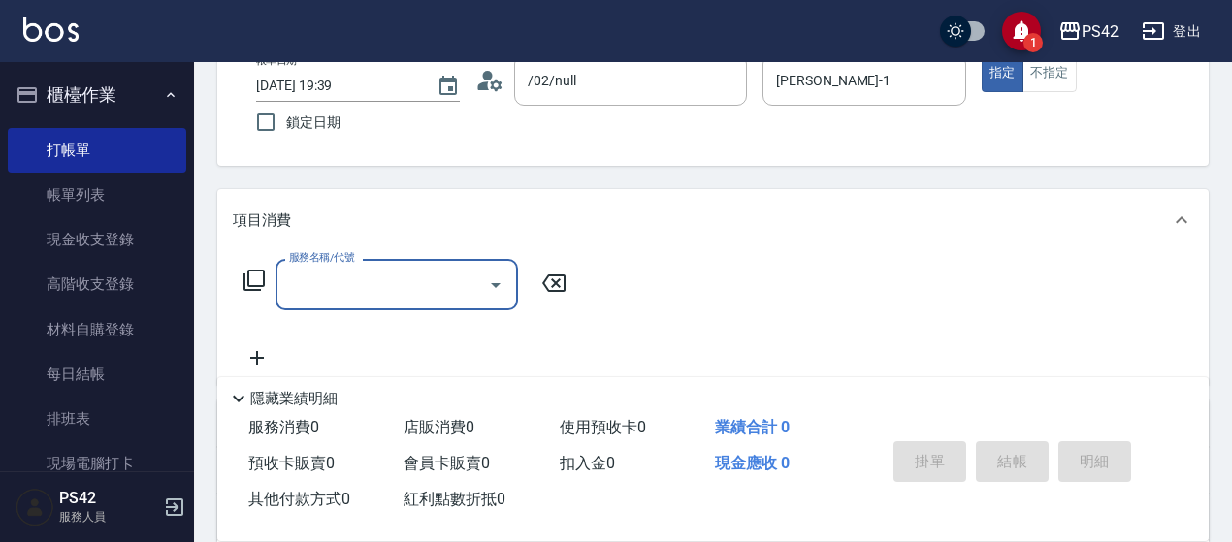
scroll to position [194, 0]
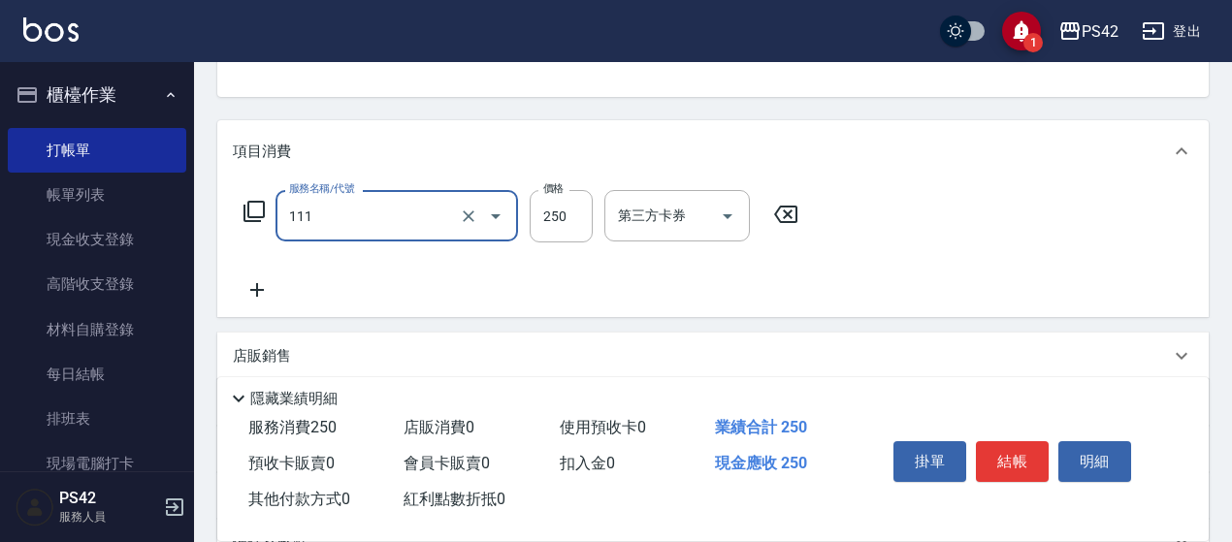
type input "200(111)"
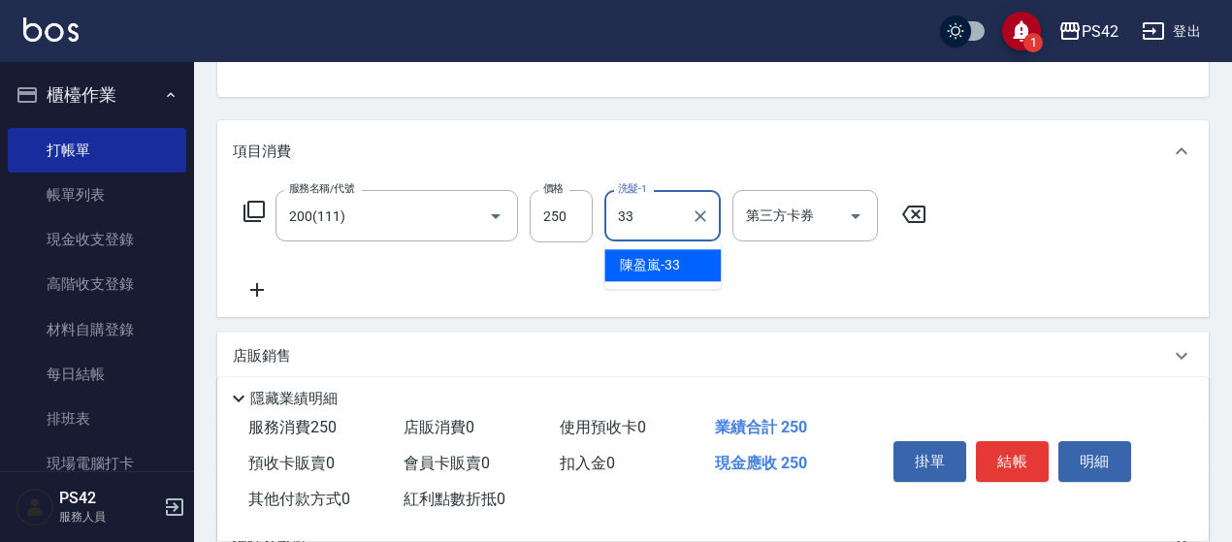
type input "[PERSON_NAME]-33"
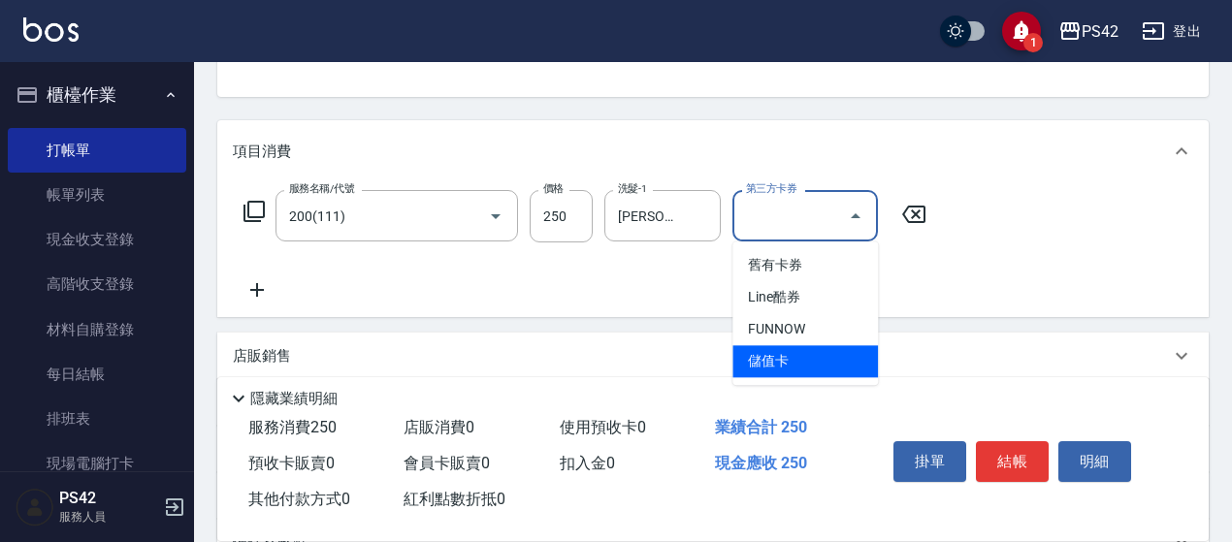
type input "儲值卡"
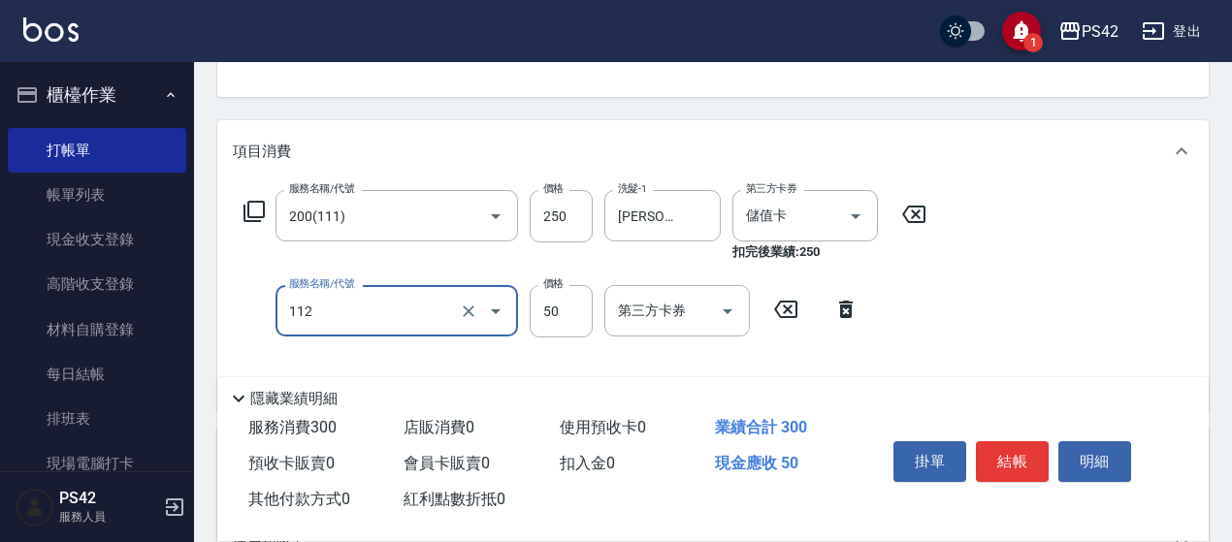
type input "精油50(112)"
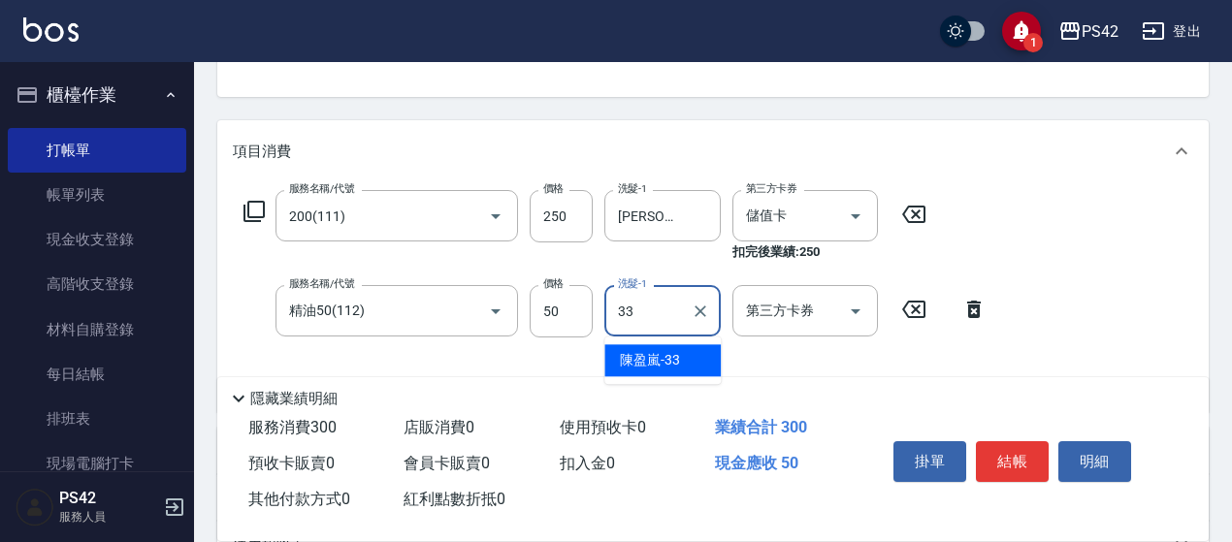
type input "[PERSON_NAME]-33"
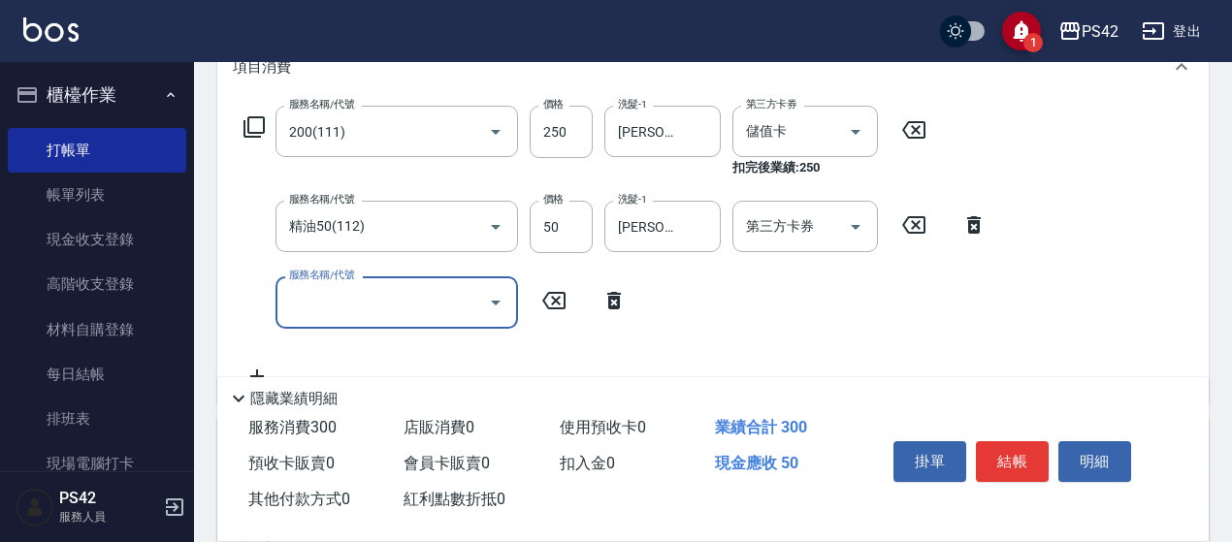
scroll to position [388, 0]
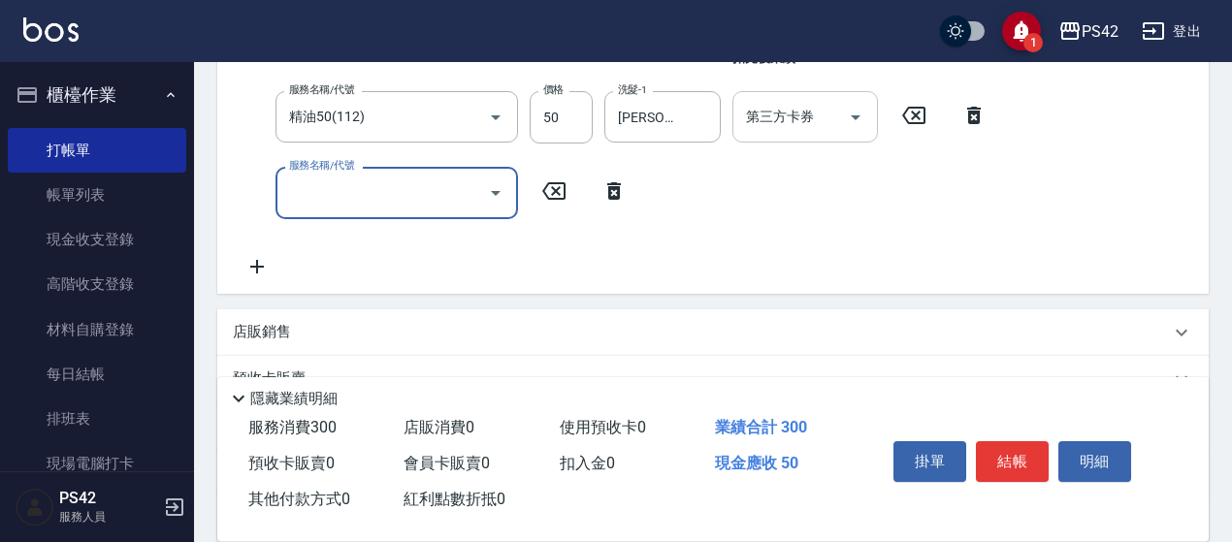
click at [807, 114] on input "第三方卡券" at bounding box center [790, 117] width 99 height 34
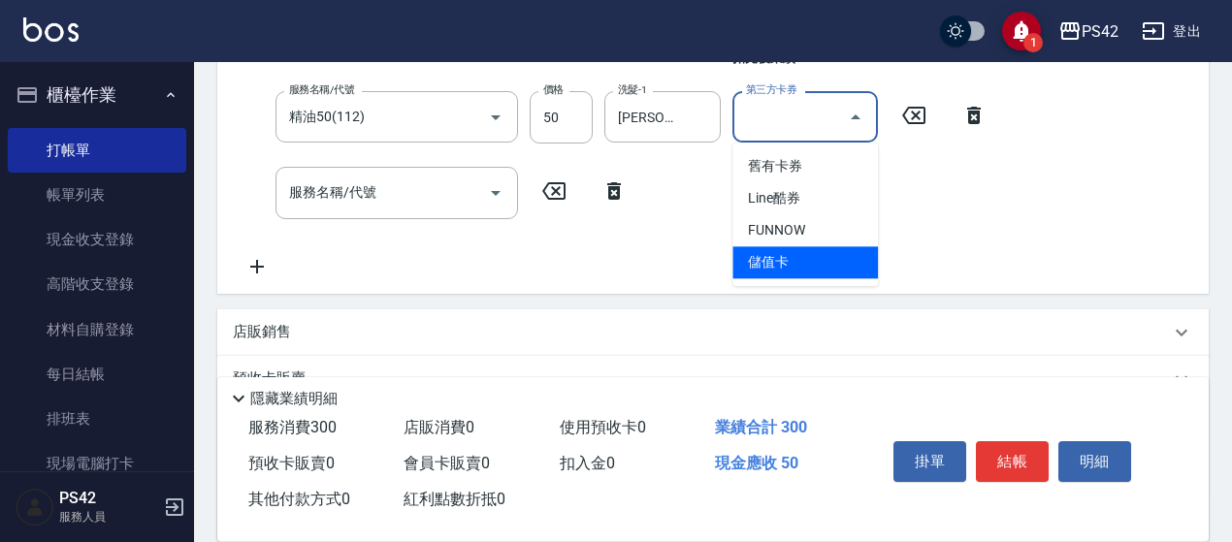
type input "儲值卡"
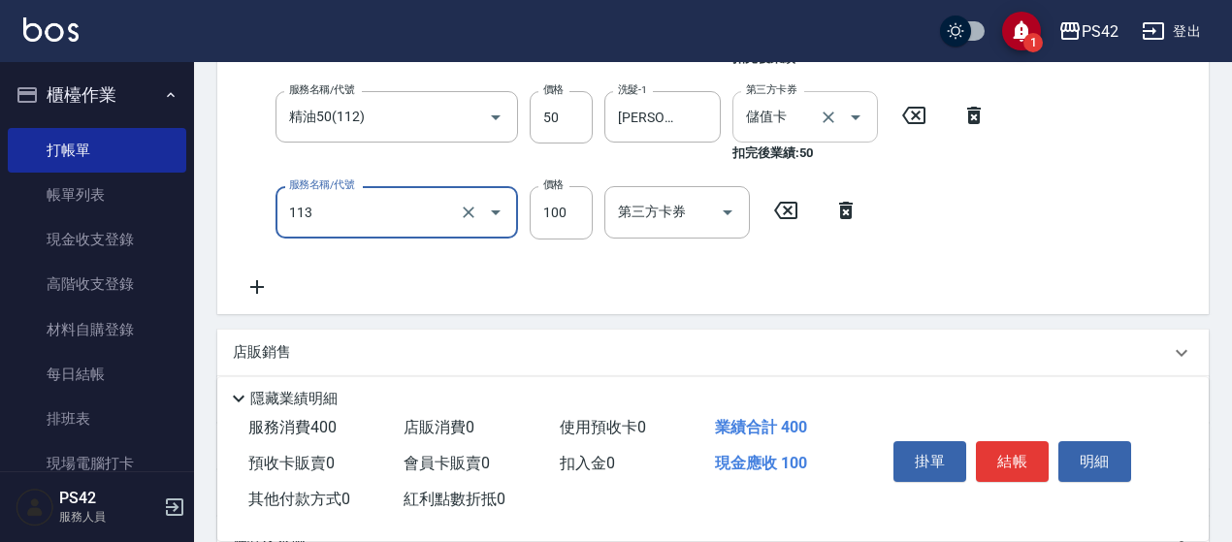
type input "瞬護100(113)"
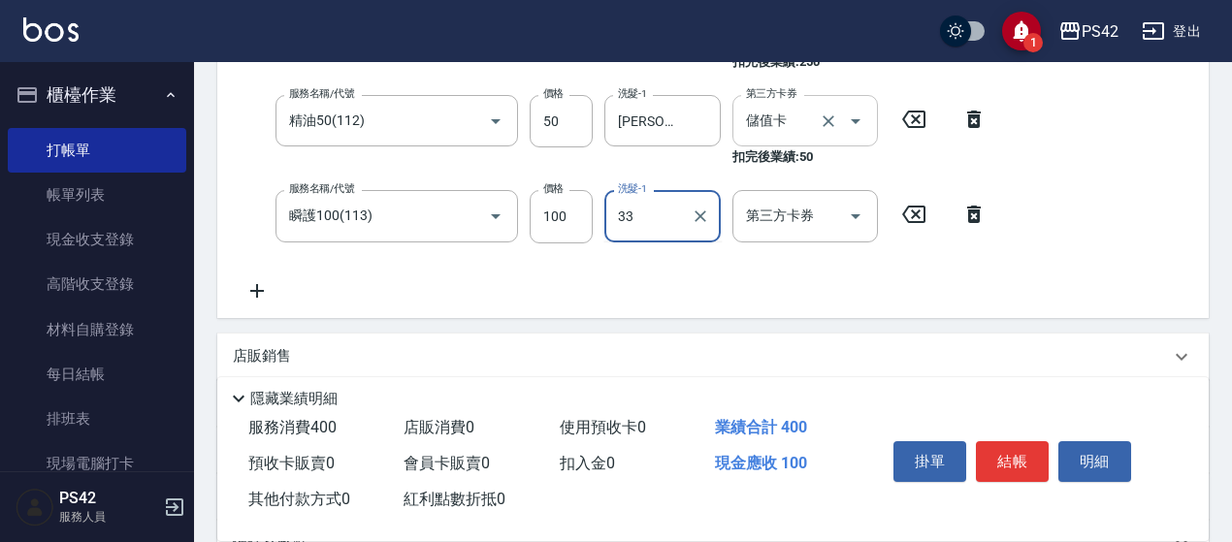
type input "[PERSON_NAME]-33"
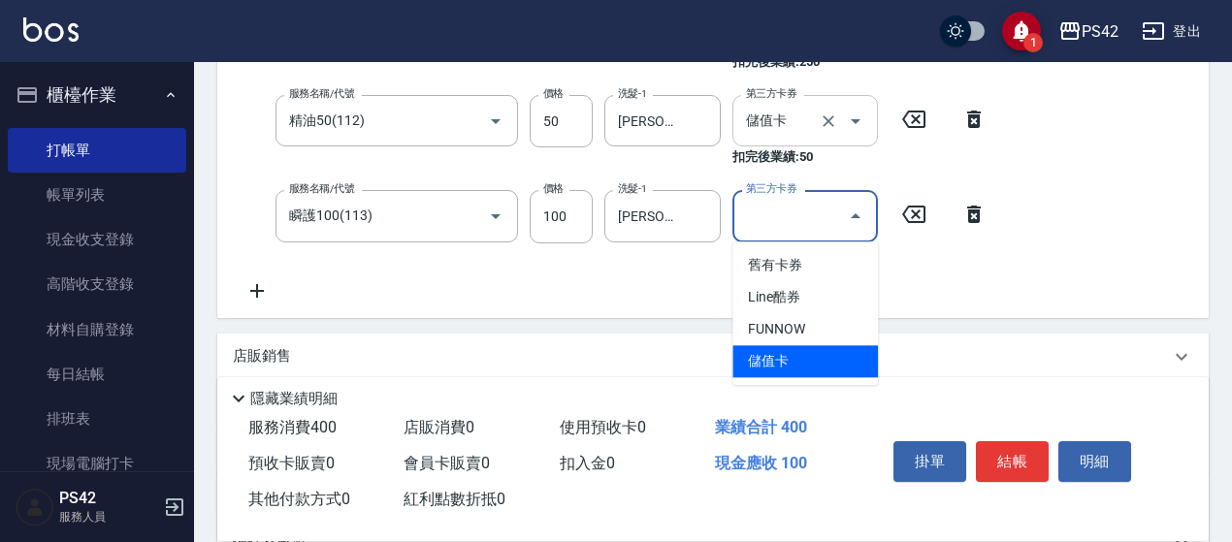
type input "儲值卡"
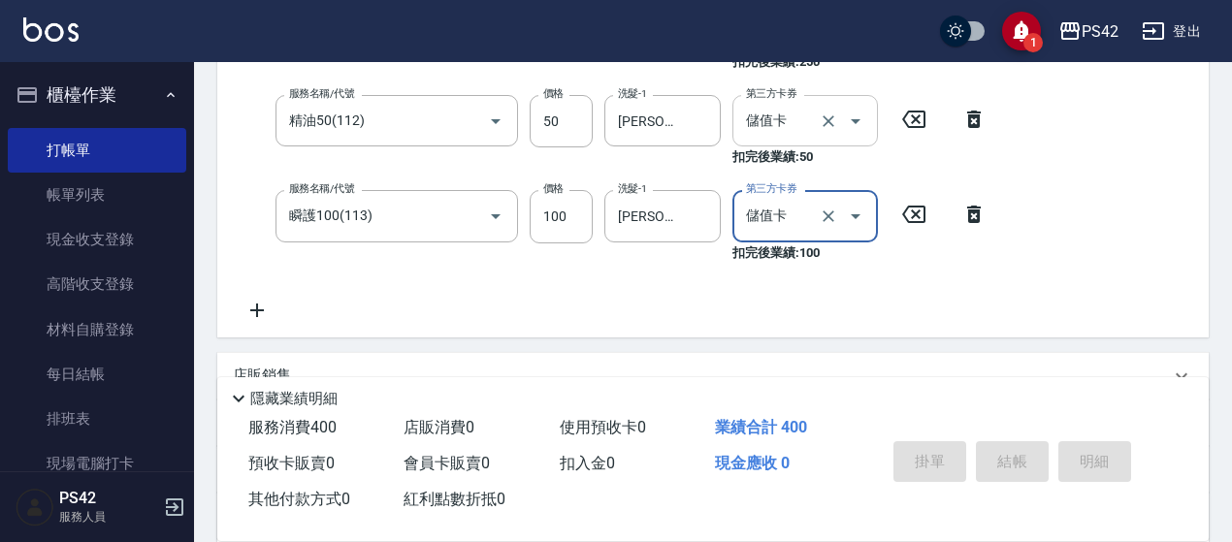
type input "[DATE] 19:40"
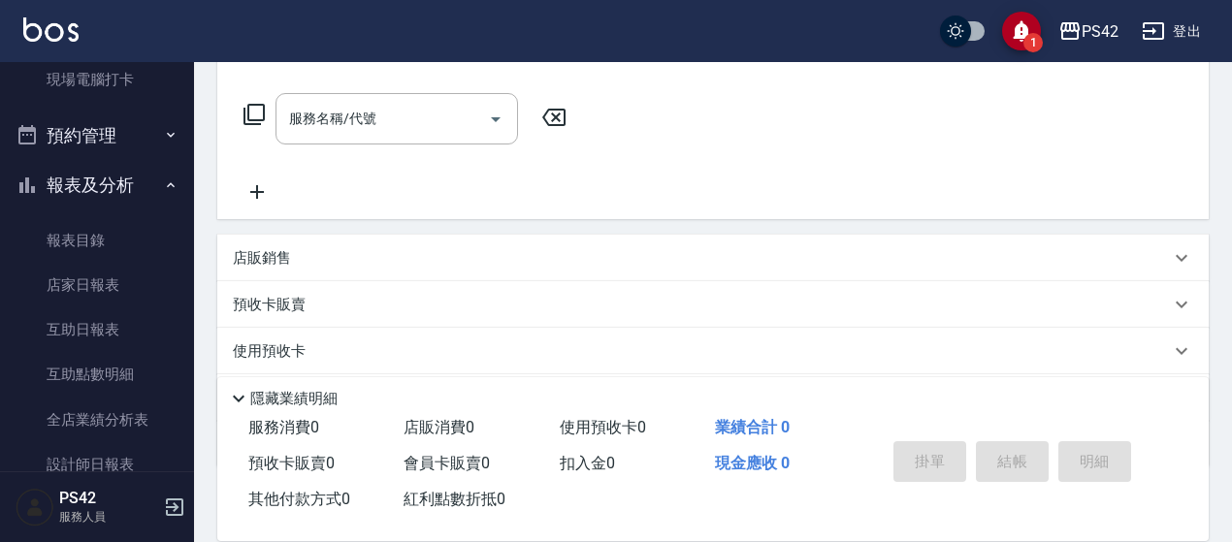
scroll to position [485, 0]
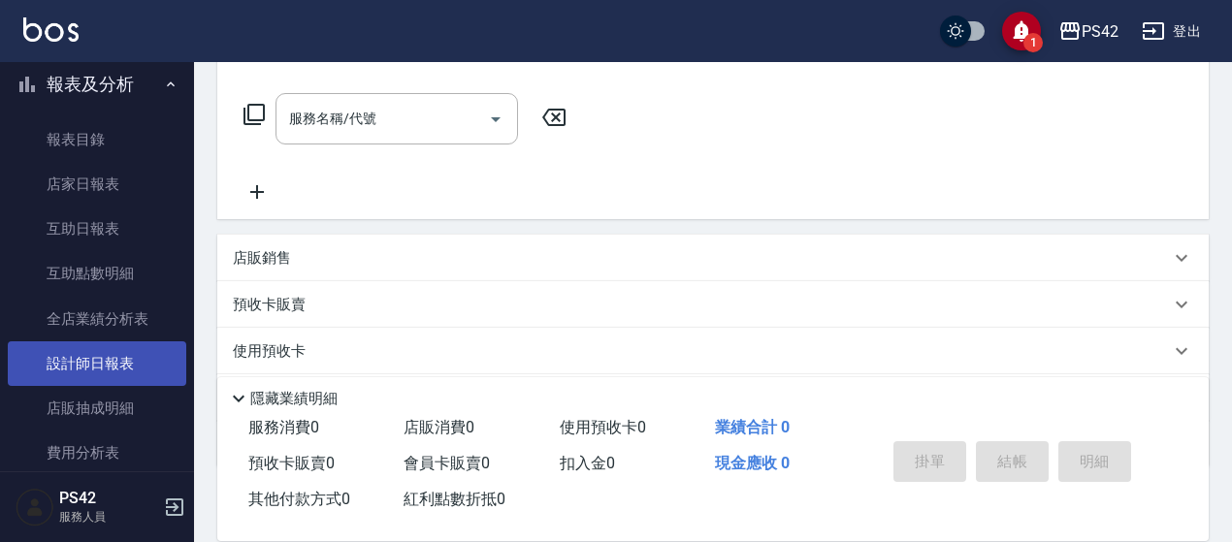
click at [121, 365] on link "設計師日報表" at bounding box center [97, 364] width 179 height 45
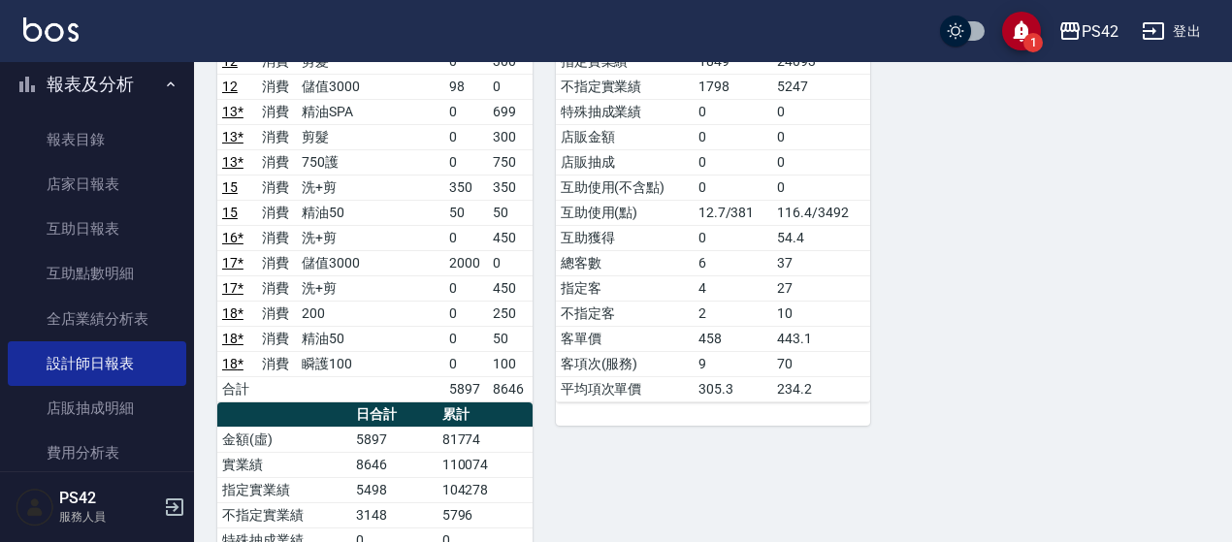
scroll to position [666, 0]
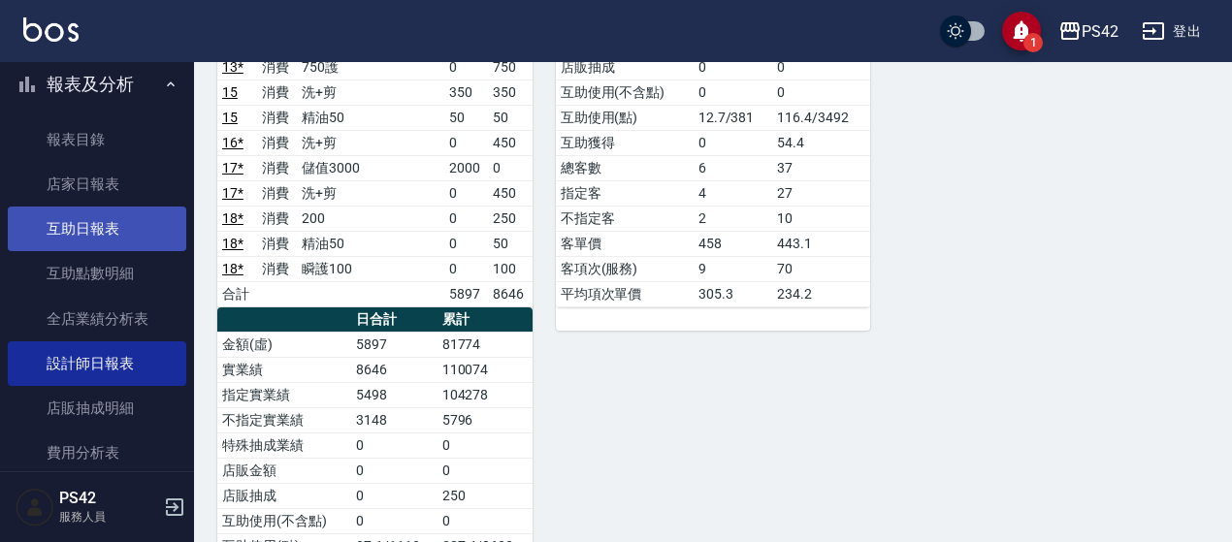
click at [110, 224] on link "互助日報表" at bounding box center [97, 229] width 179 height 45
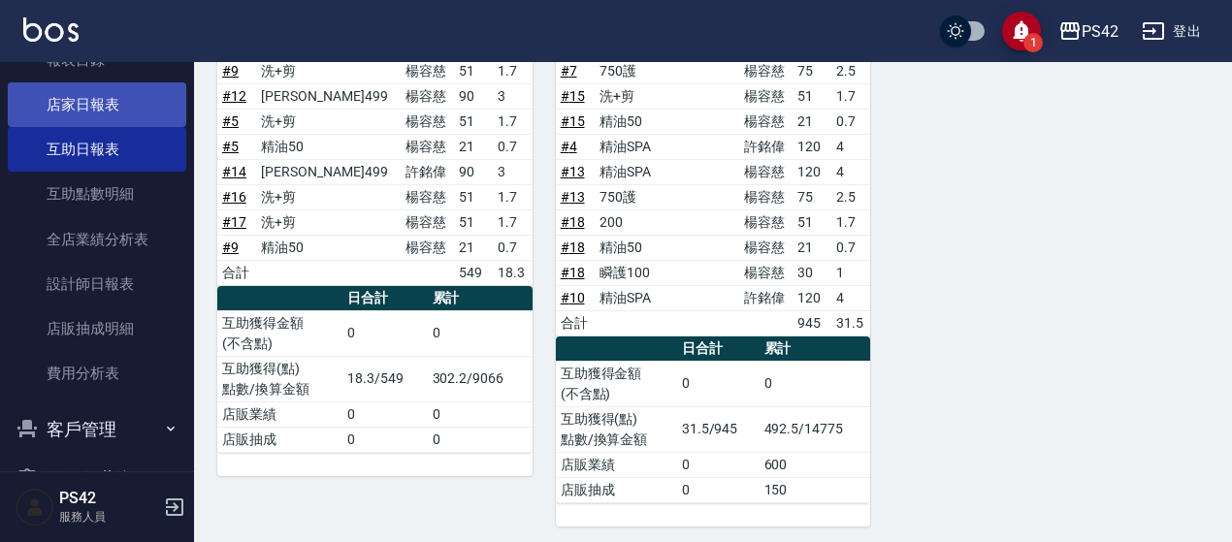
scroll to position [582, 0]
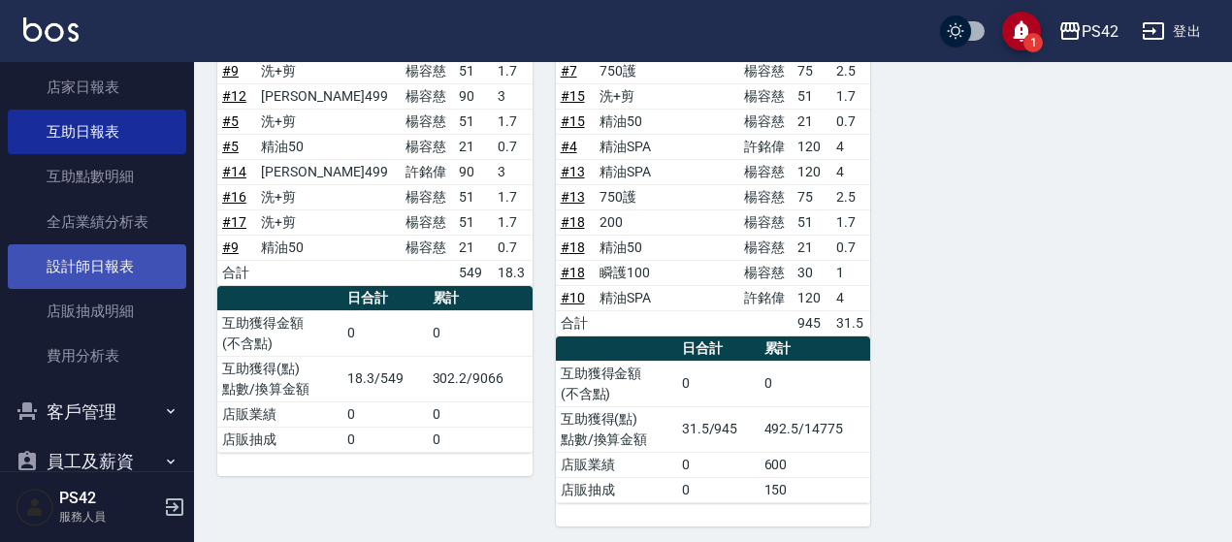
click at [107, 267] on link "設計師日報表" at bounding box center [97, 266] width 179 height 45
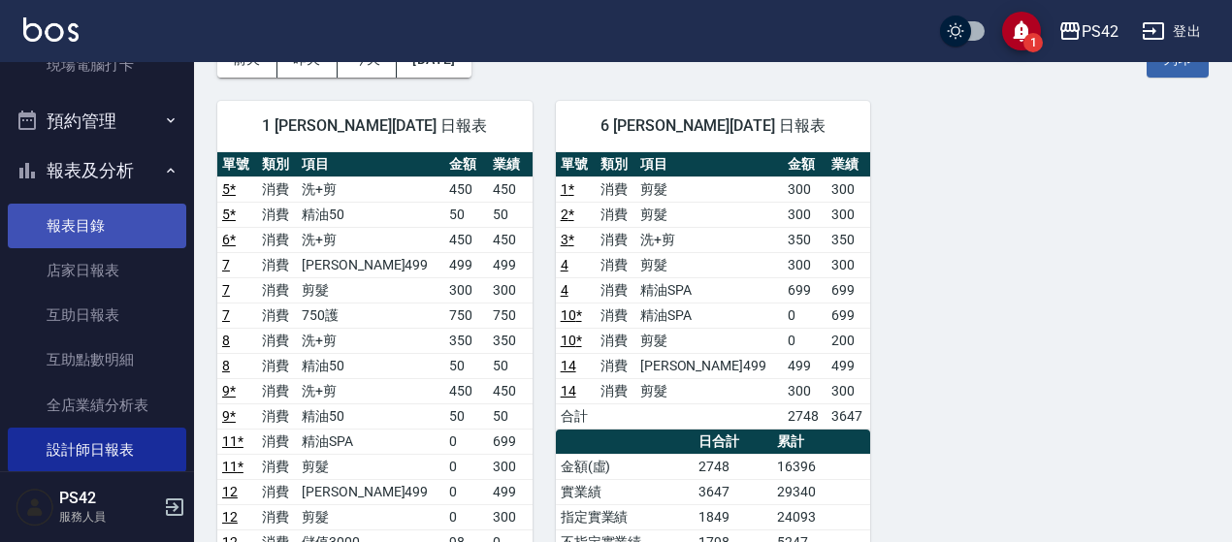
scroll to position [388, 0]
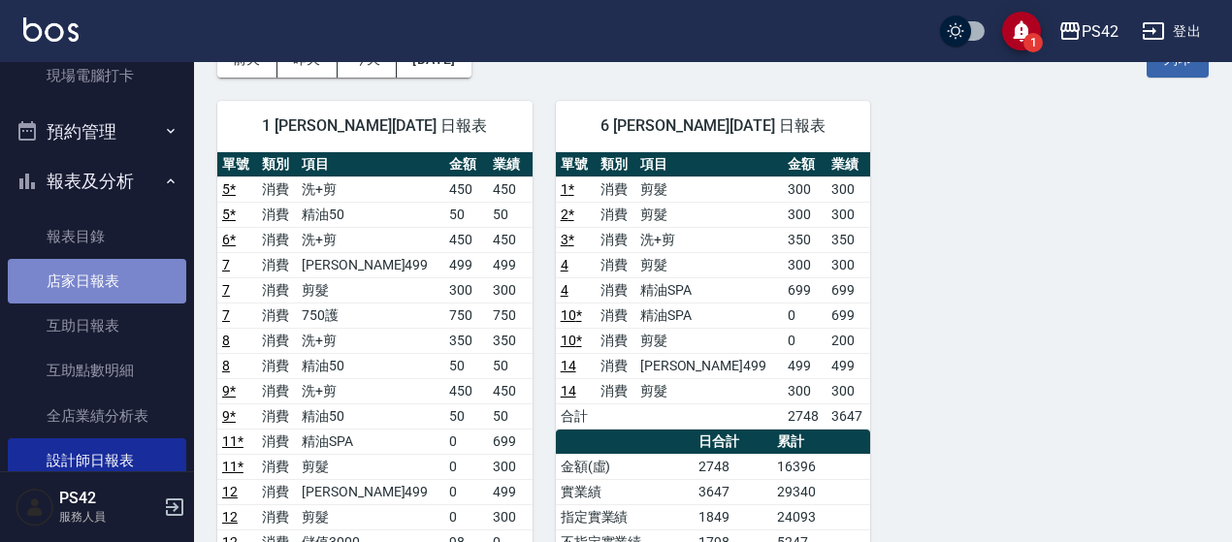
click at [121, 273] on link "店家日報表" at bounding box center [97, 281] width 179 height 45
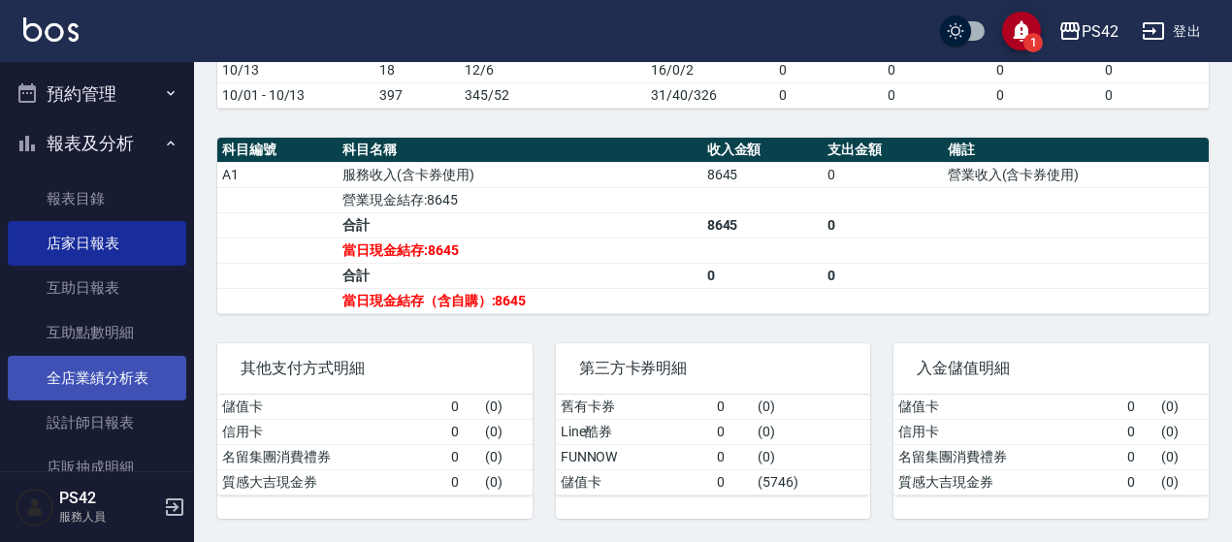
scroll to position [485, 0]
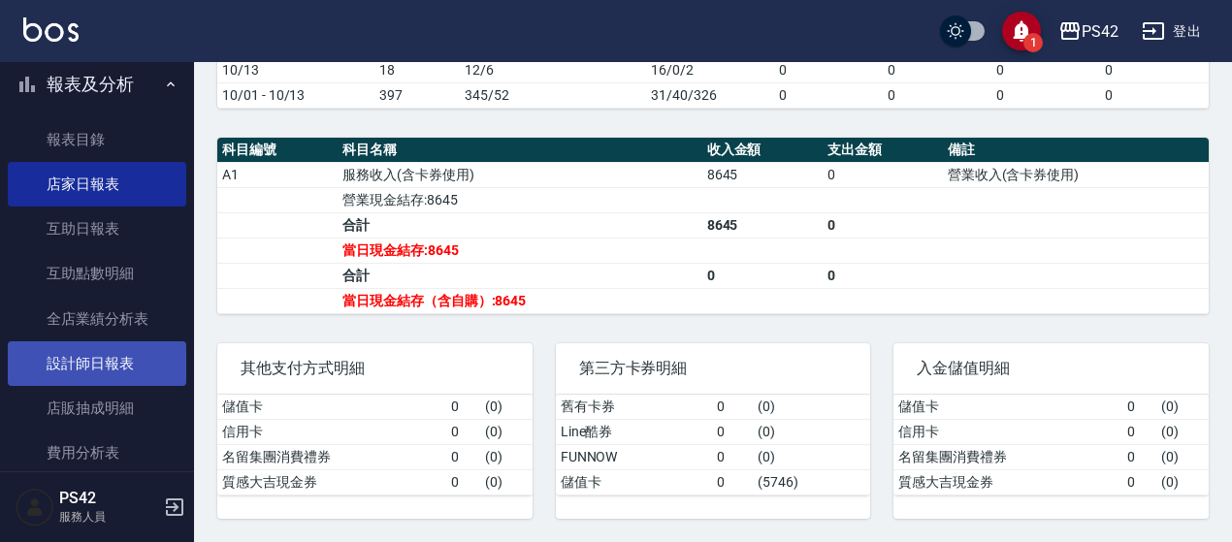
click at [130, 353] on link "設計師日報表" at bounding box center [97, 364] width 179 height 45
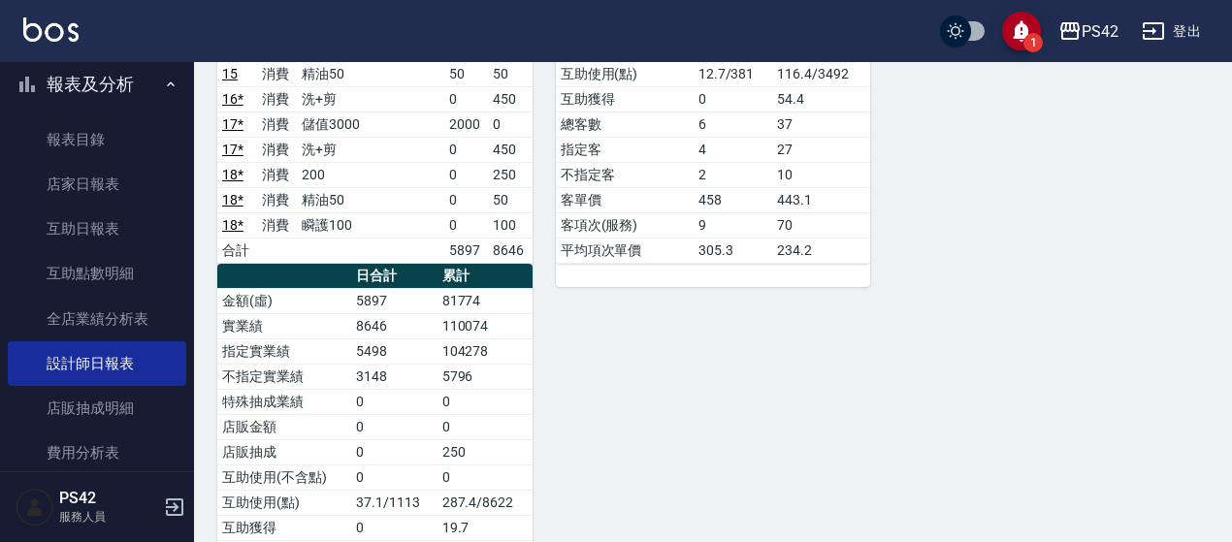
scroll to position [715, 0]
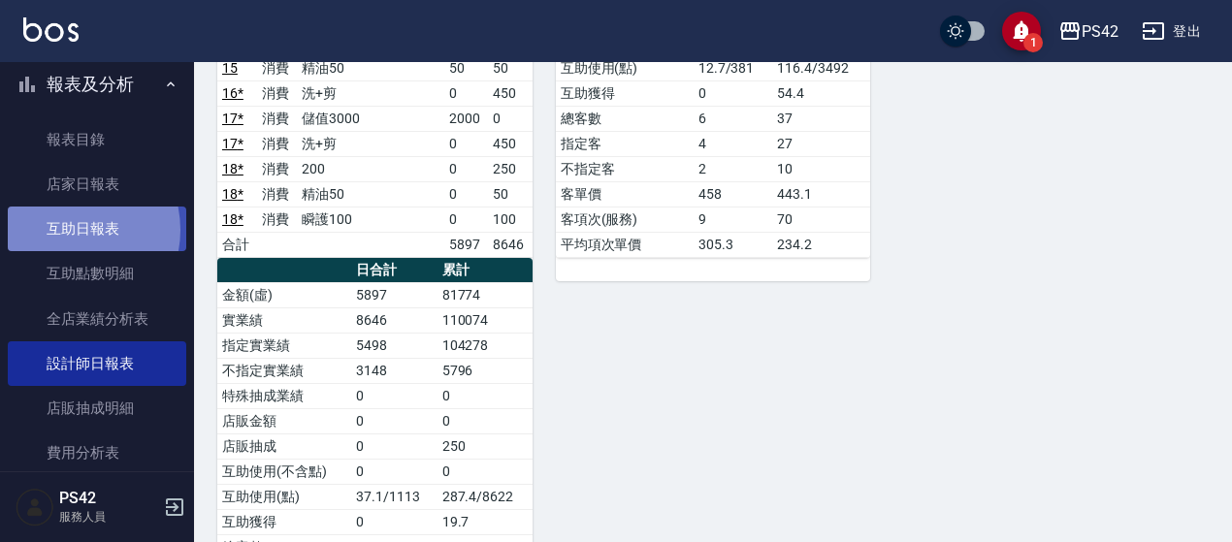
click at [68, 230] on link "互助日報表" at bounding box center [97, 229] width 179 height 45
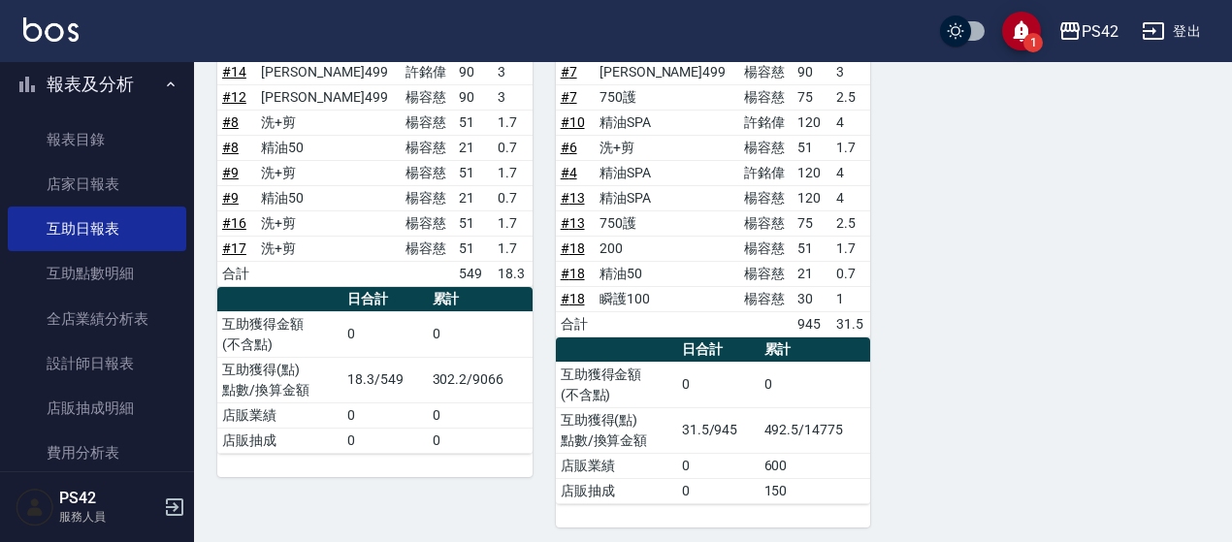
scroll to position [379, 0]
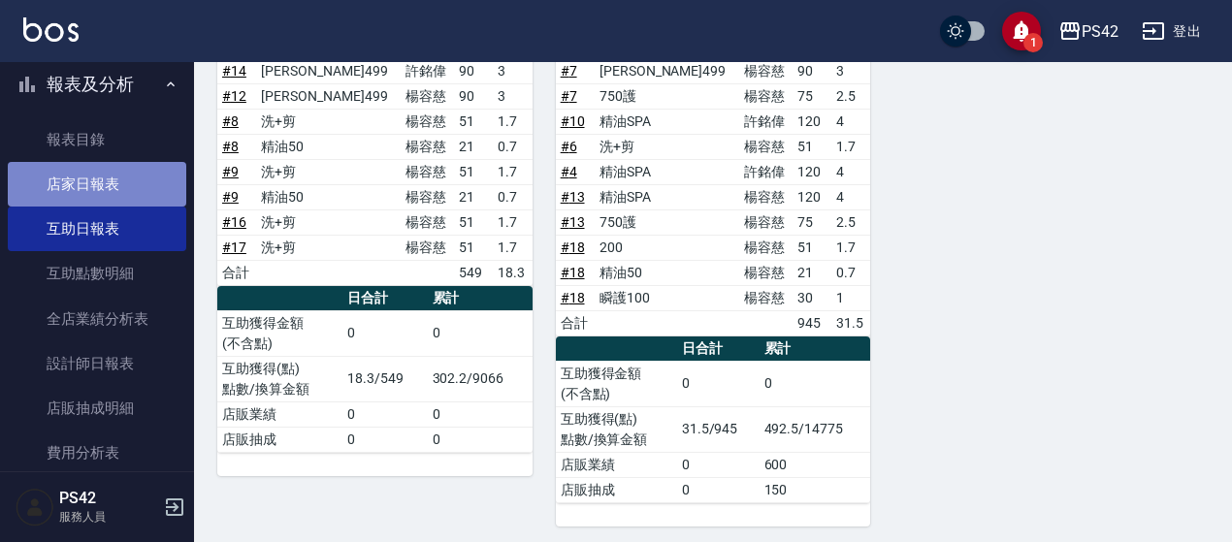
click at [112, 179] on link "店家日報表" at bounding box center [97, 184] width 179 height 45
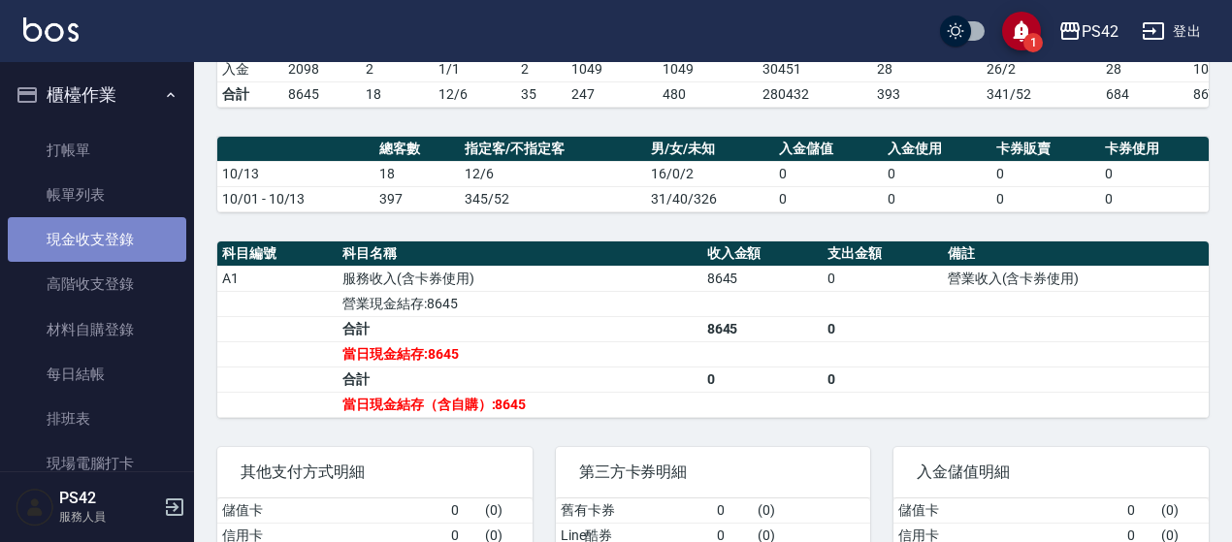
click at [106, 246] on link "現金收支登錄" at bounding box center [97, 239] width 179 height 45
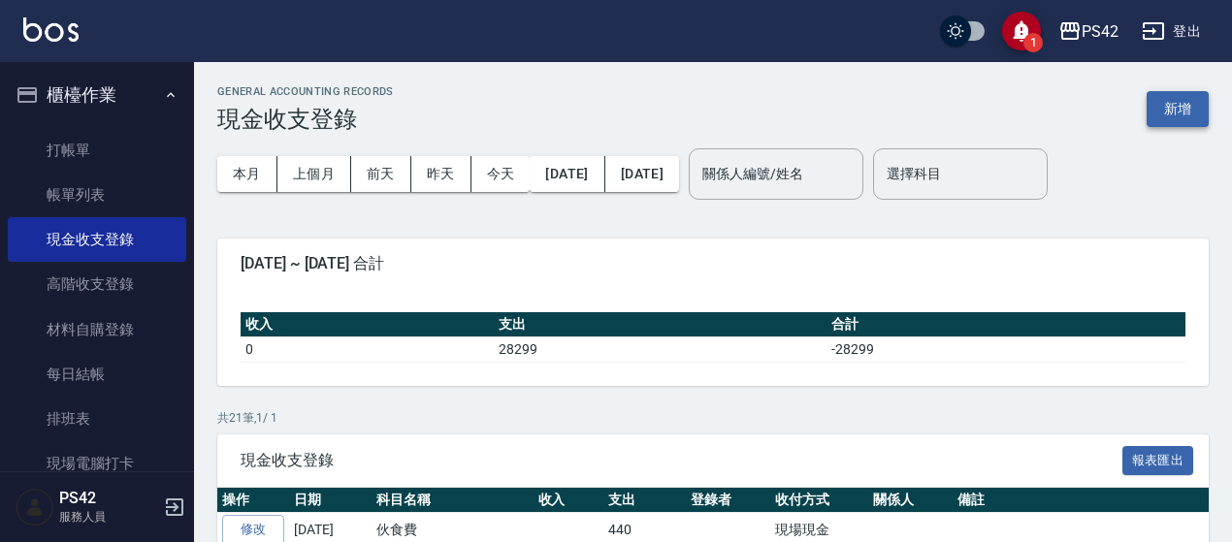
click at [1174, 110] on button "新增" at bounding box center [1178, 109] width 62 height 36
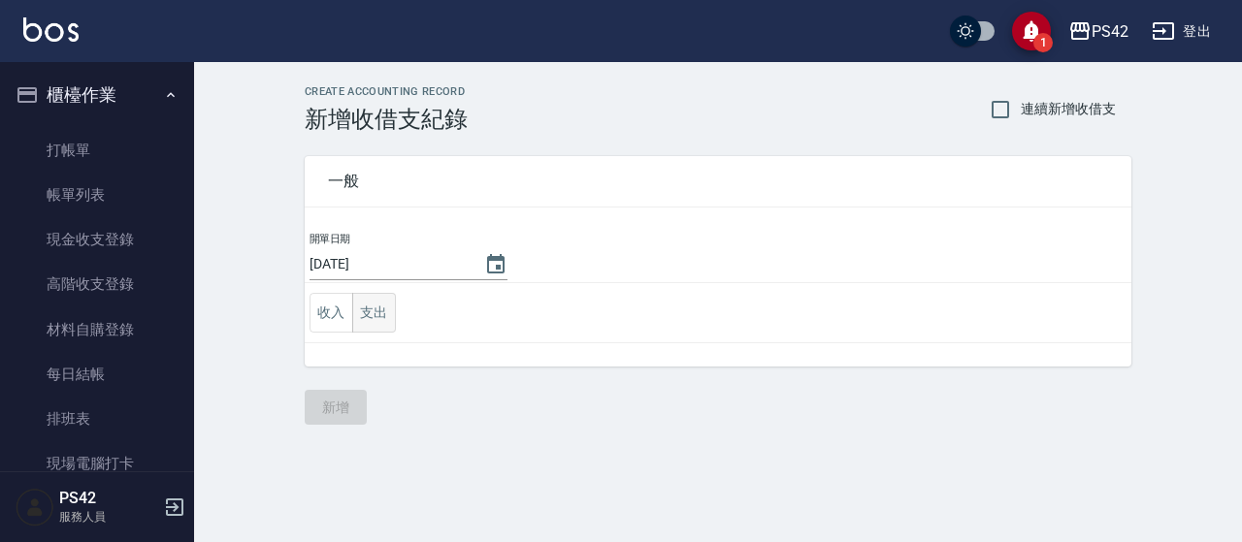
click at [387, 311] on button "支出" at bounding box center [374, 313] width 44 height 40
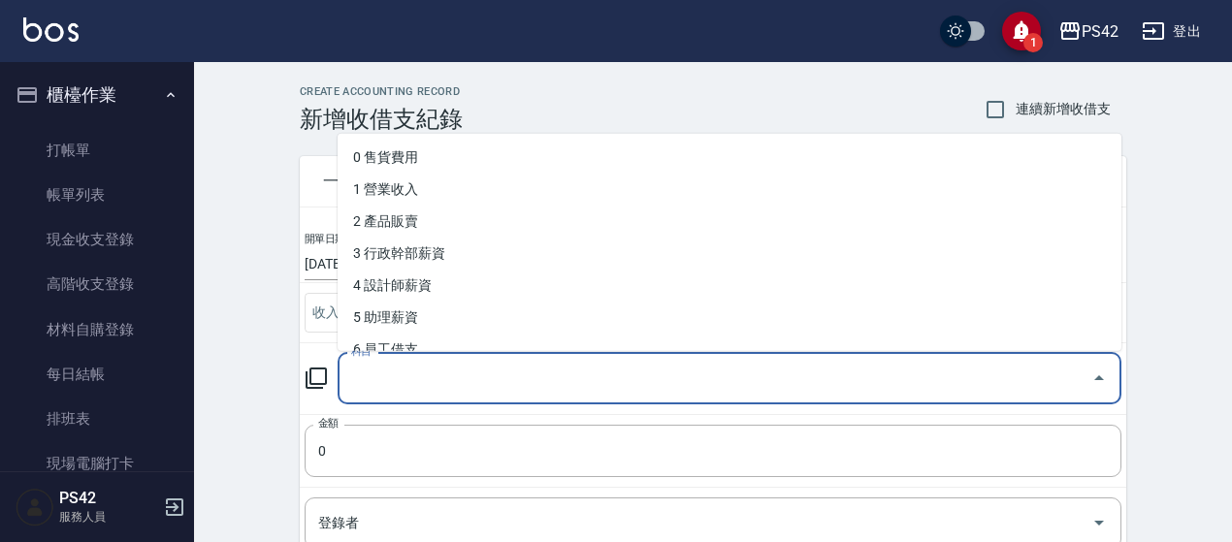
drag, startPoint x: 390, startPoint y: 381, endPoint x: 420, endPoint y: 321, distance: 67.3
click at [394, 380] on input "科目" at bounding box center [714, 379] width 737 height 34
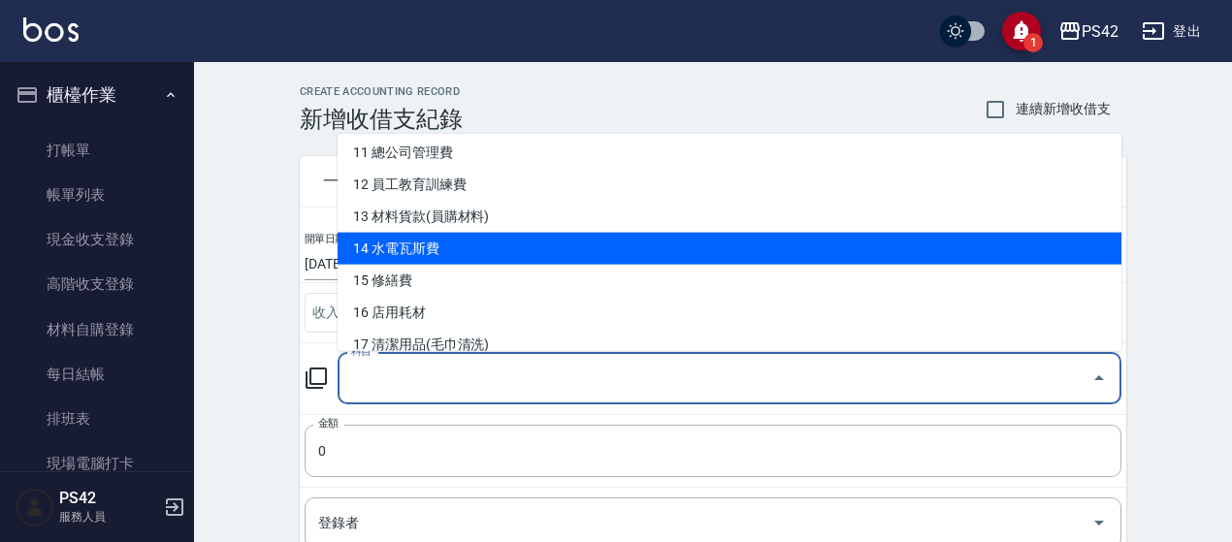
scroll to position [388, 0]
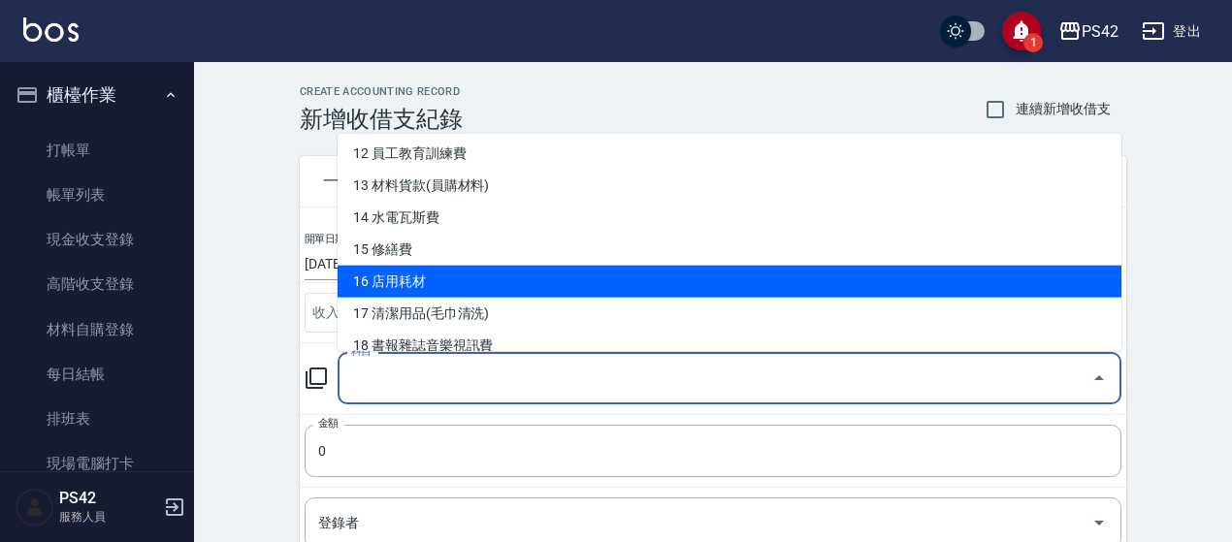
click at [437, 274] on li "16 店用耗材" at bounding box center [730, 282] width 784 height 32
type input "16 店用耗材"
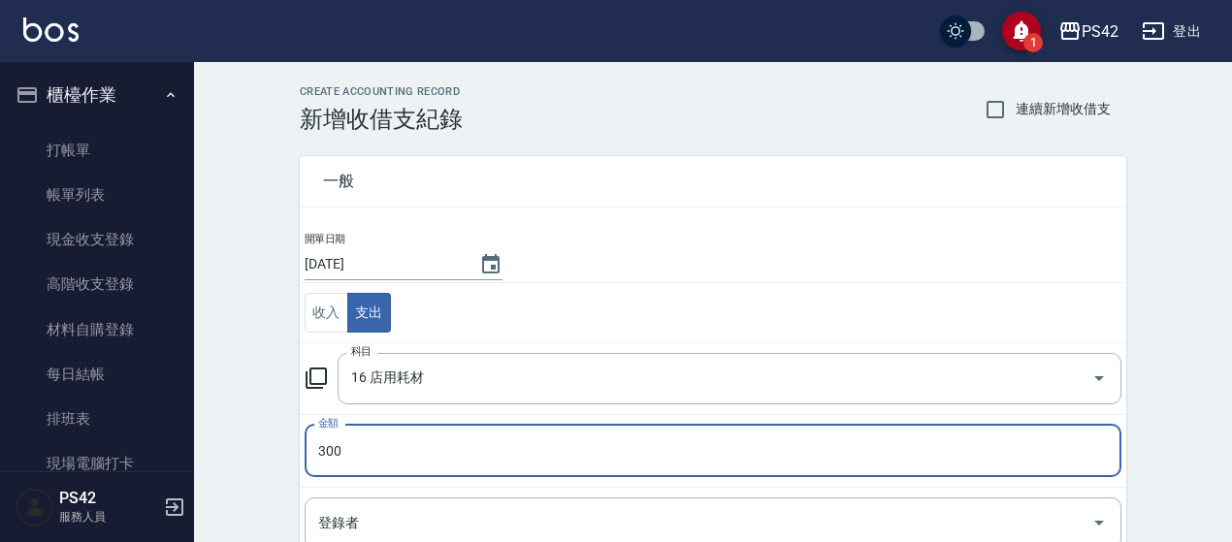
type input "300"
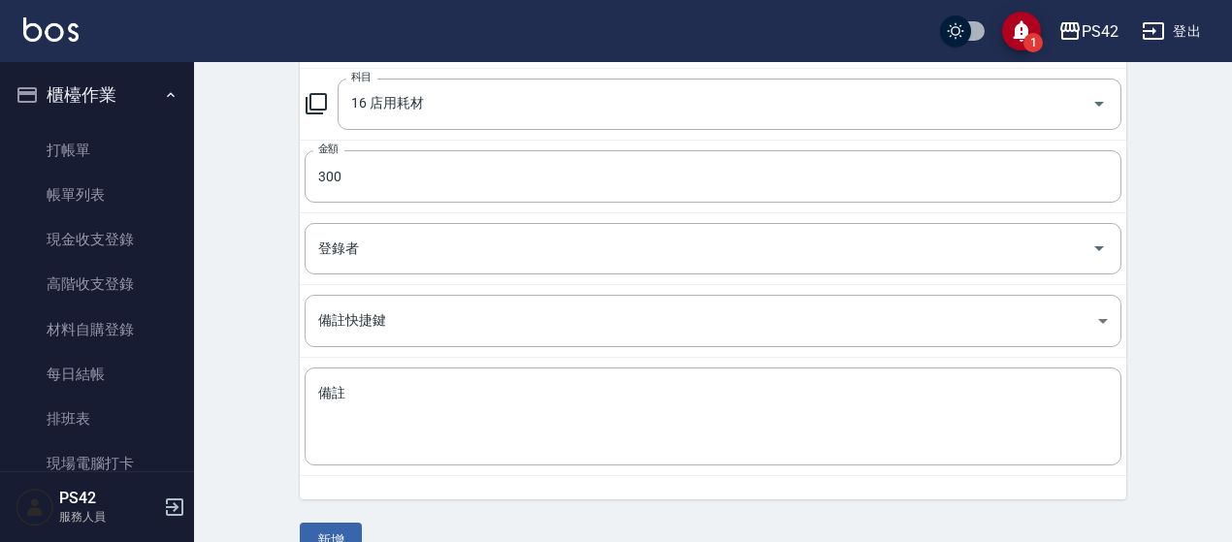
scroll to position [310, 0]
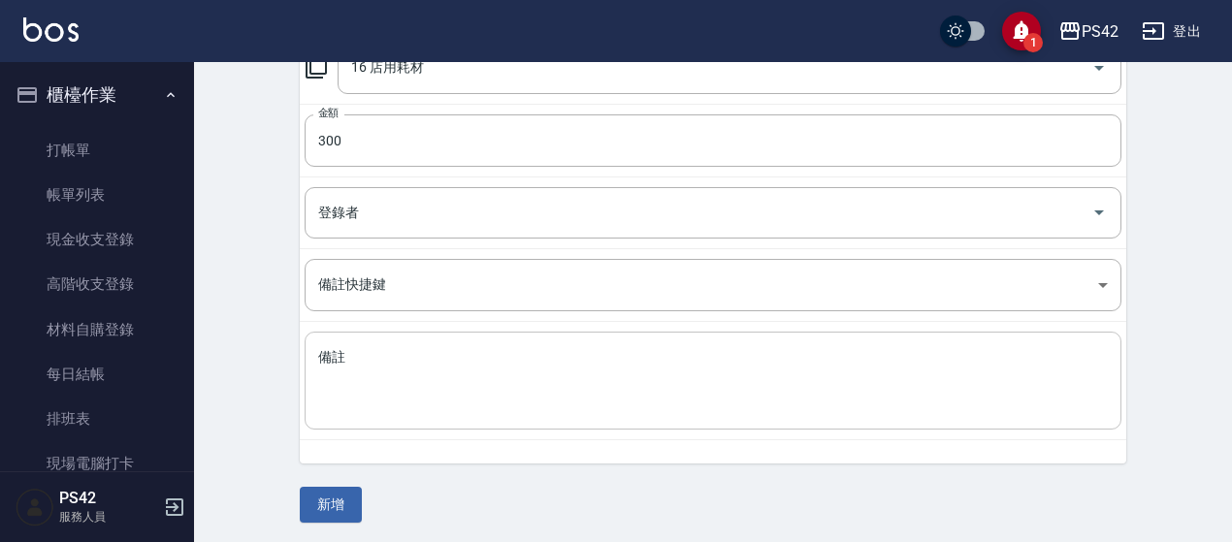
click at [349, 348] on textarea "備註" at bounding box center [713, 381] width 790 height 66
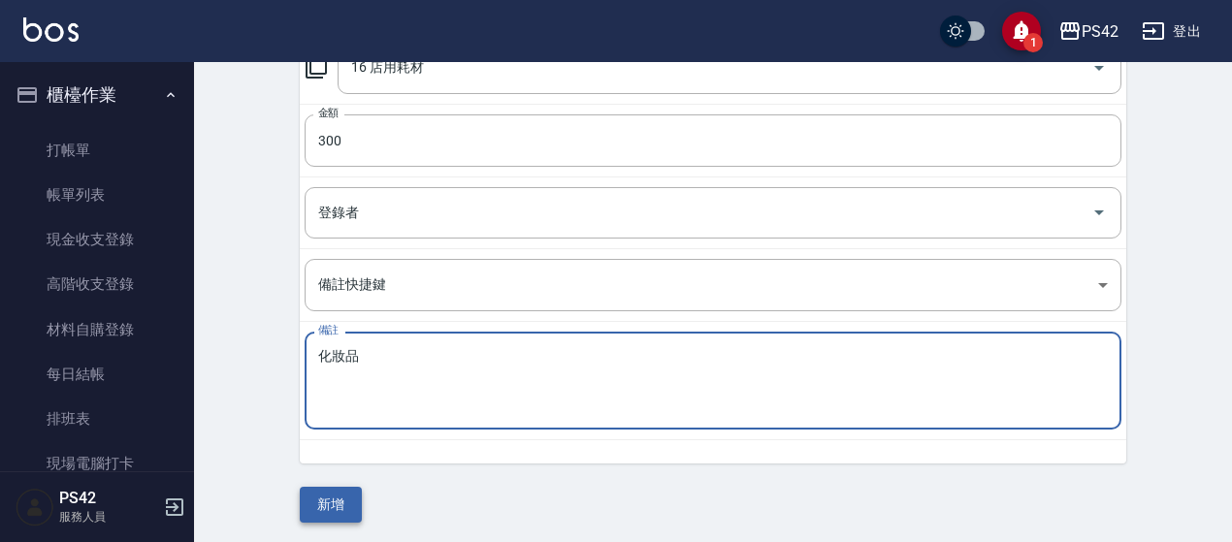
type textarea "化妝品"
click at [341, 513] on button "新增" at bounding box center [331, 505] width 62 height 36
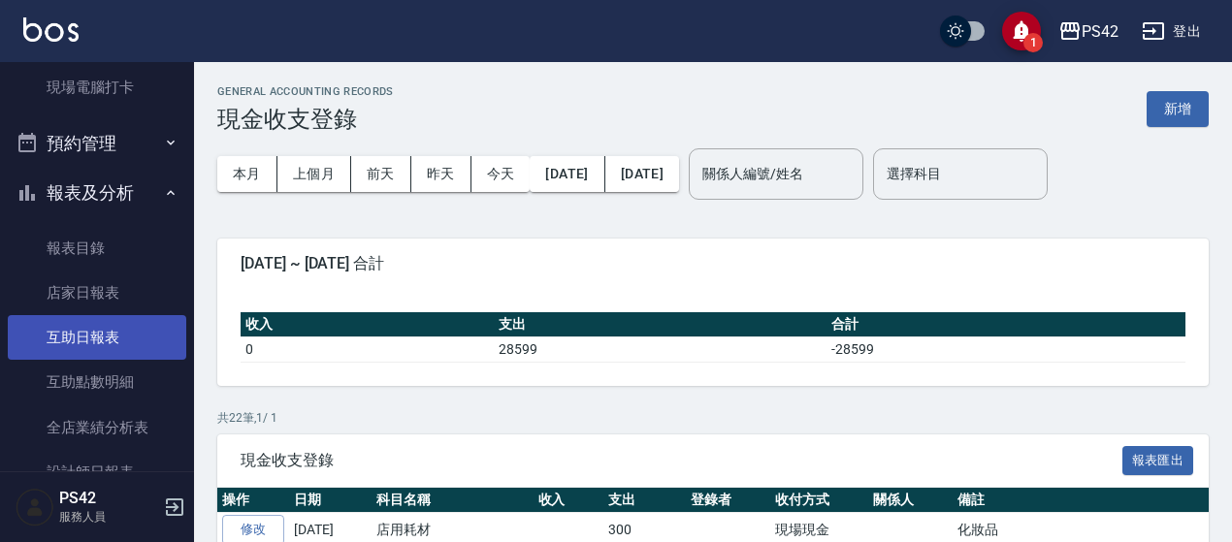
scroll to position [388, 0]
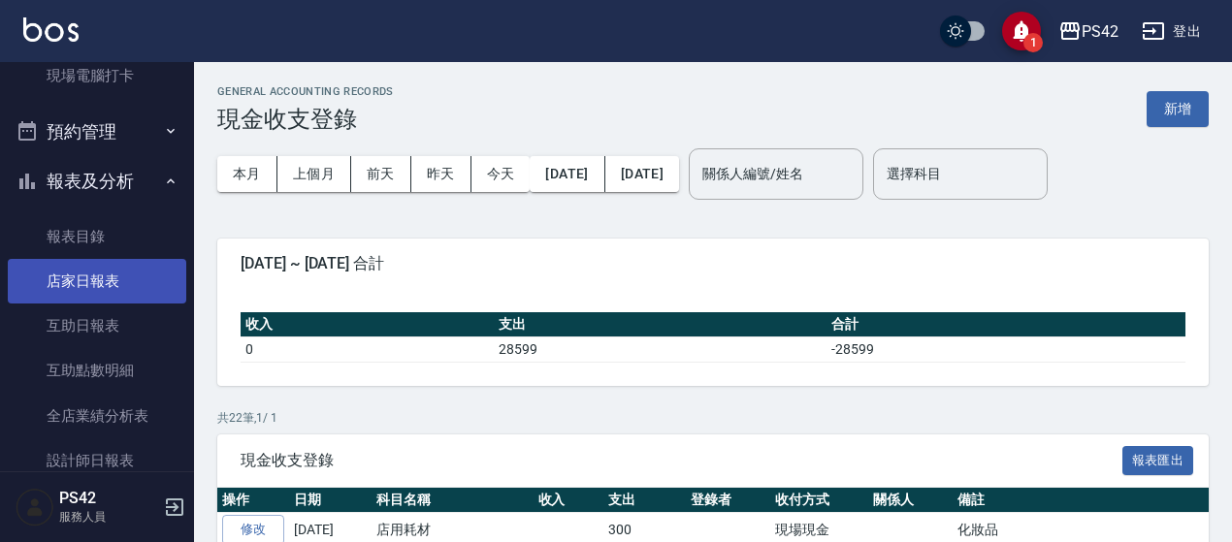
click at [126, 277] on link "店家日報表" at bounding box center [97, 281] width 179 height 45
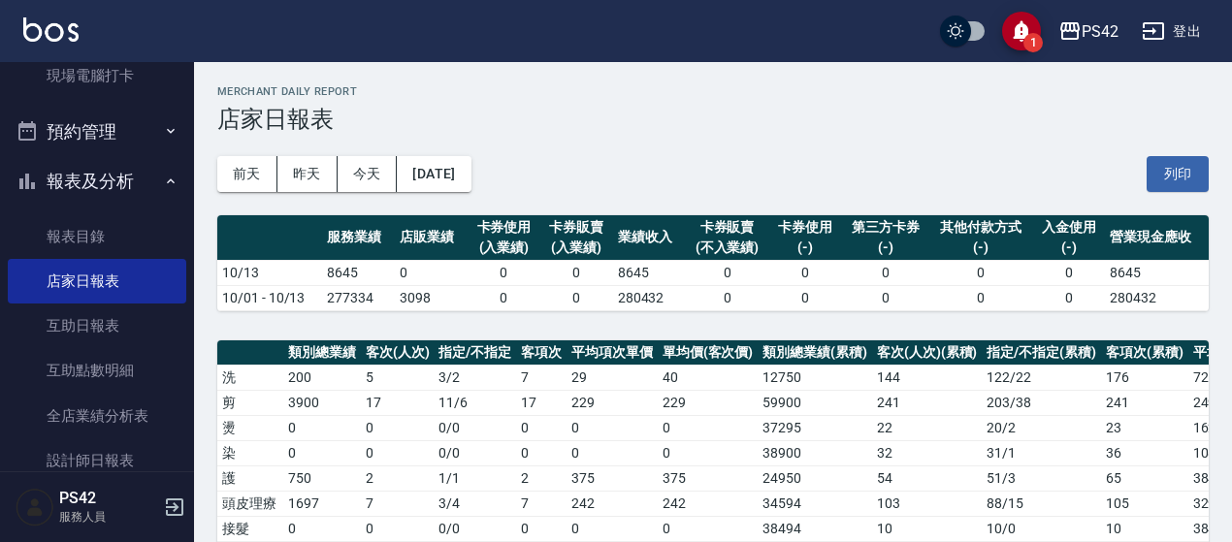
scroll to position [97, 0]
